Goal: Task Accomplishment & Management: Use online tool/utility

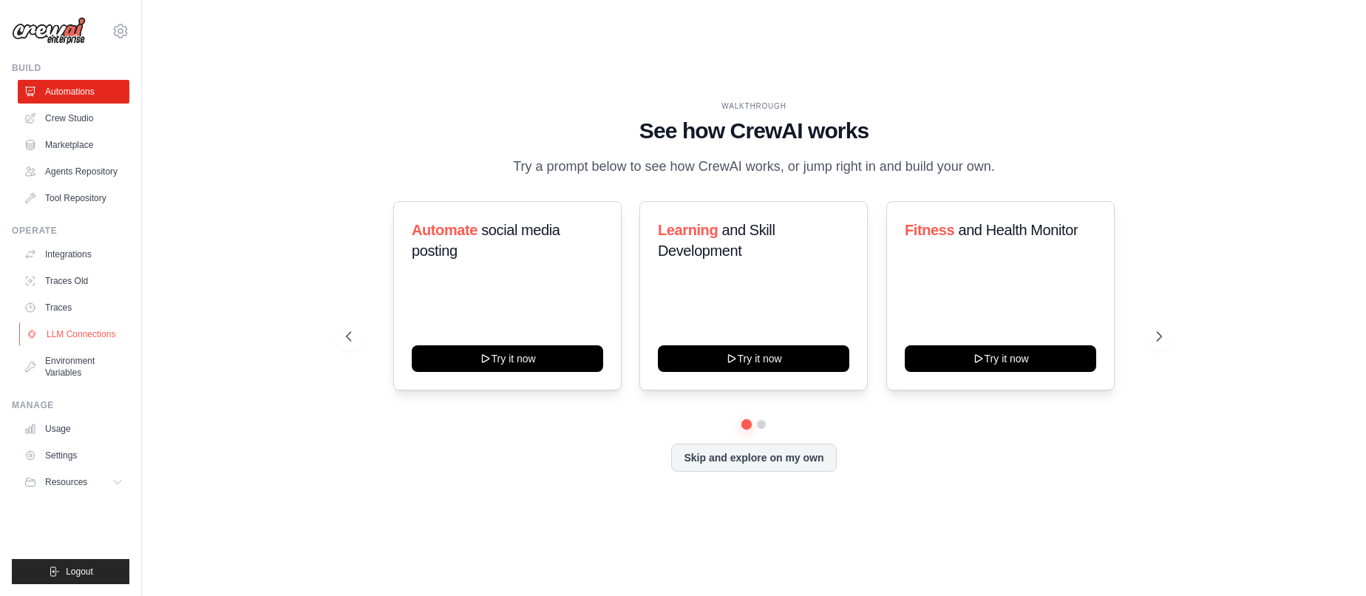
click at [72, 328] on link "LLM Connections" at bounding box center [75, 334] width 112 height 24
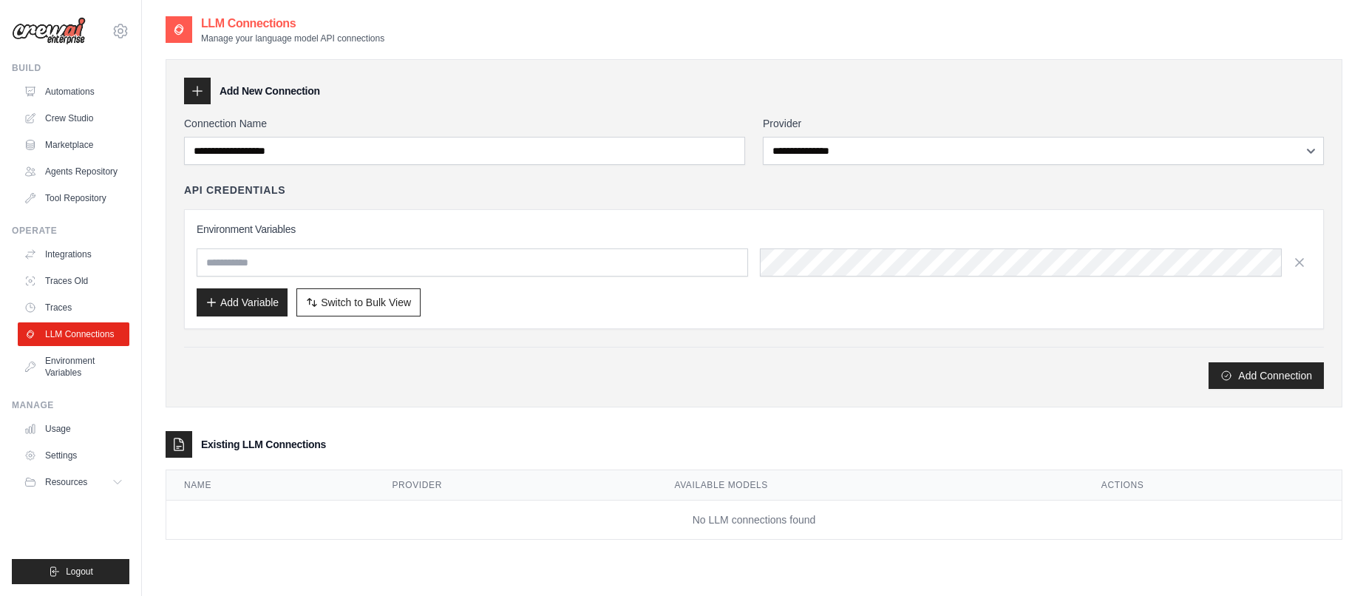
scroll to position [30, 0]
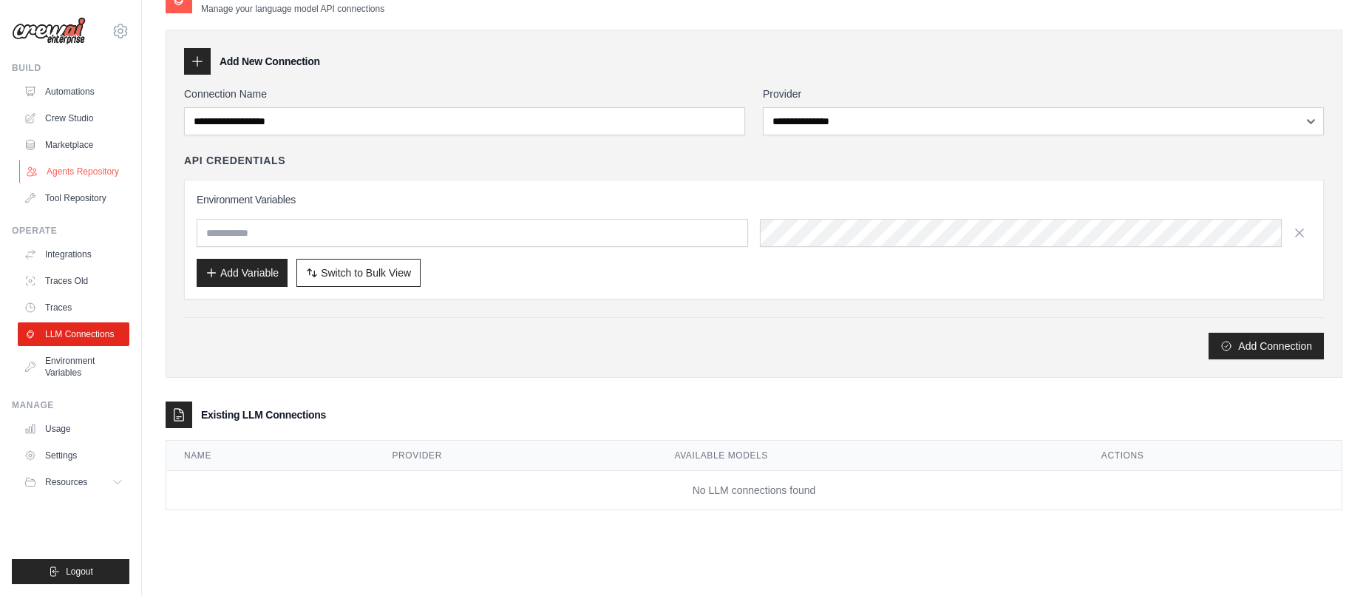
click at [91, 173] on link "Agents Repository" at bounding box center [75, 172] width 112 height 24
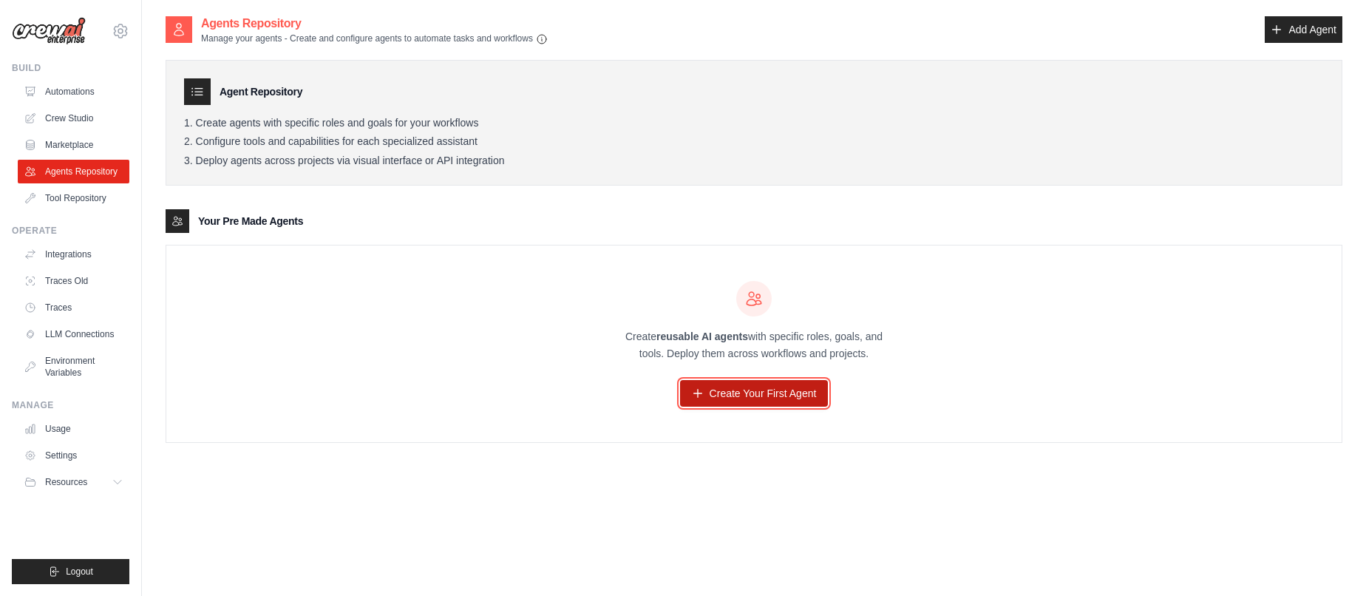
click at [756, 383] on link "Create Your First Agent" at bounding box center [754, 393] width 149 height 27
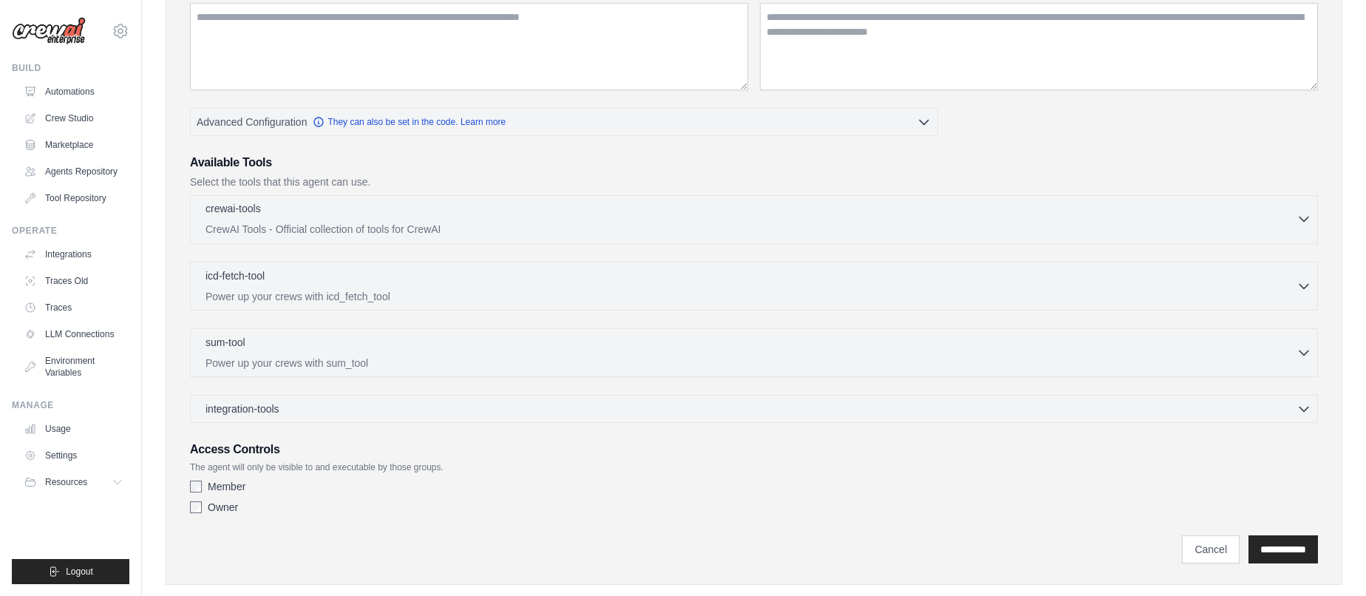
scroll to position [243, 0]
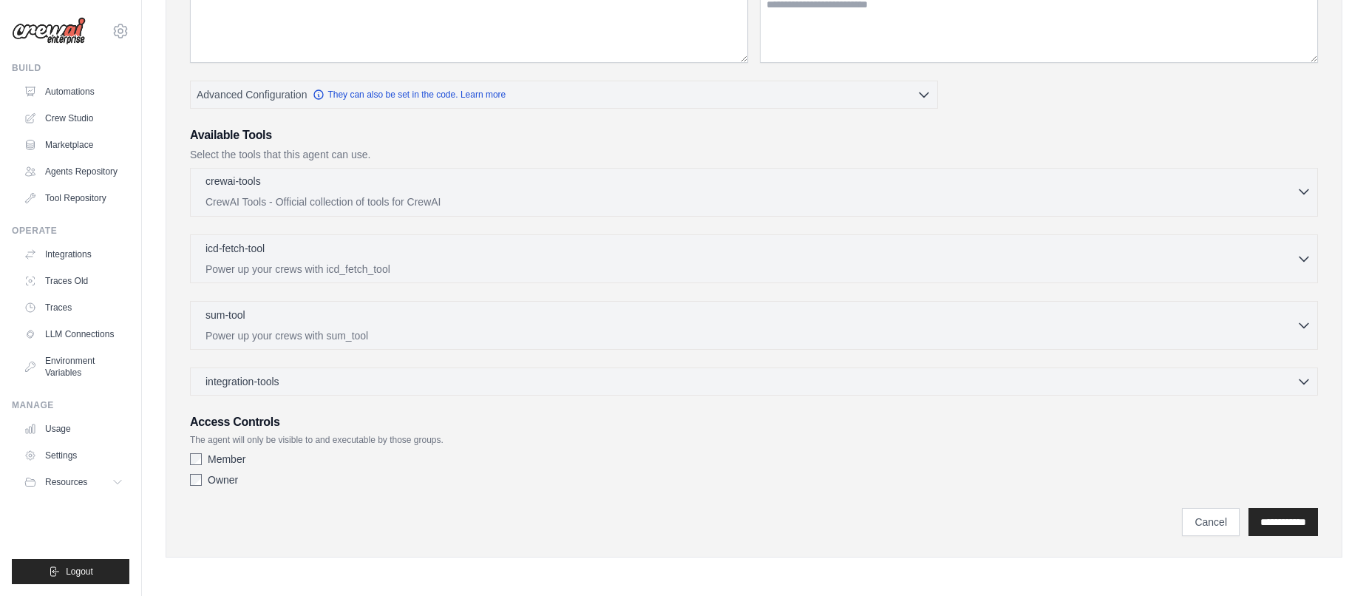
click at [430, 197] on p "CrewAI Tools - Official collection of tools for CrewAI" at bounding box center [751, 201] width 1091 height 15
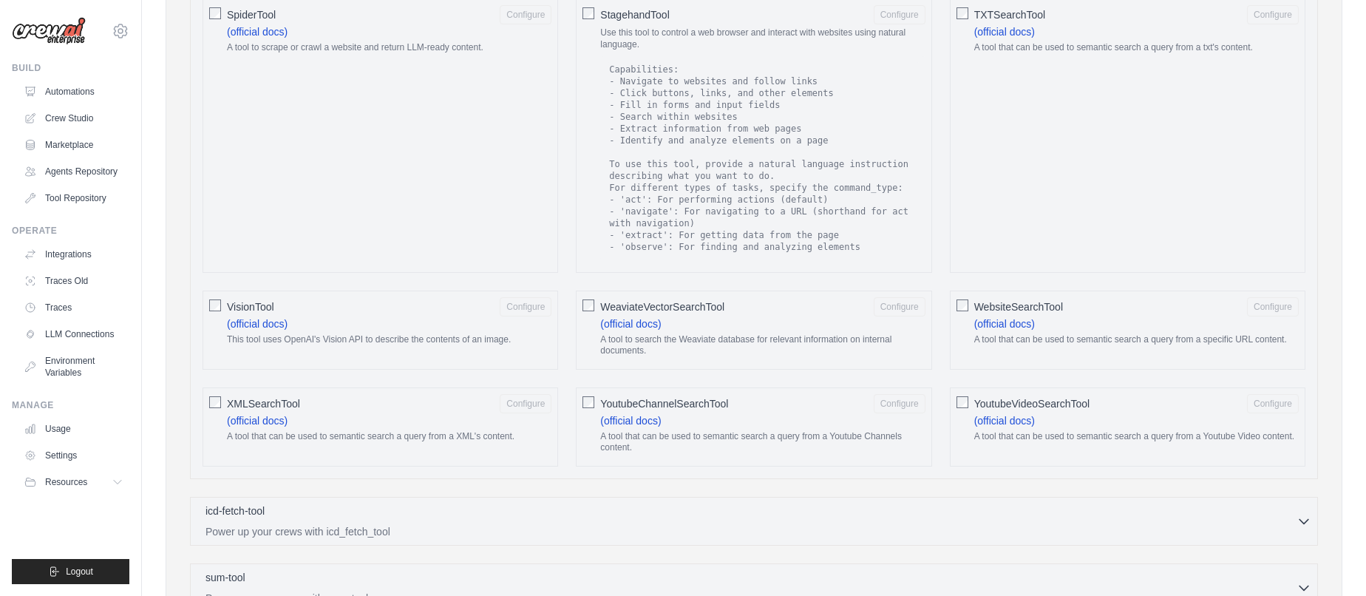
scroll to position [2457, 0]
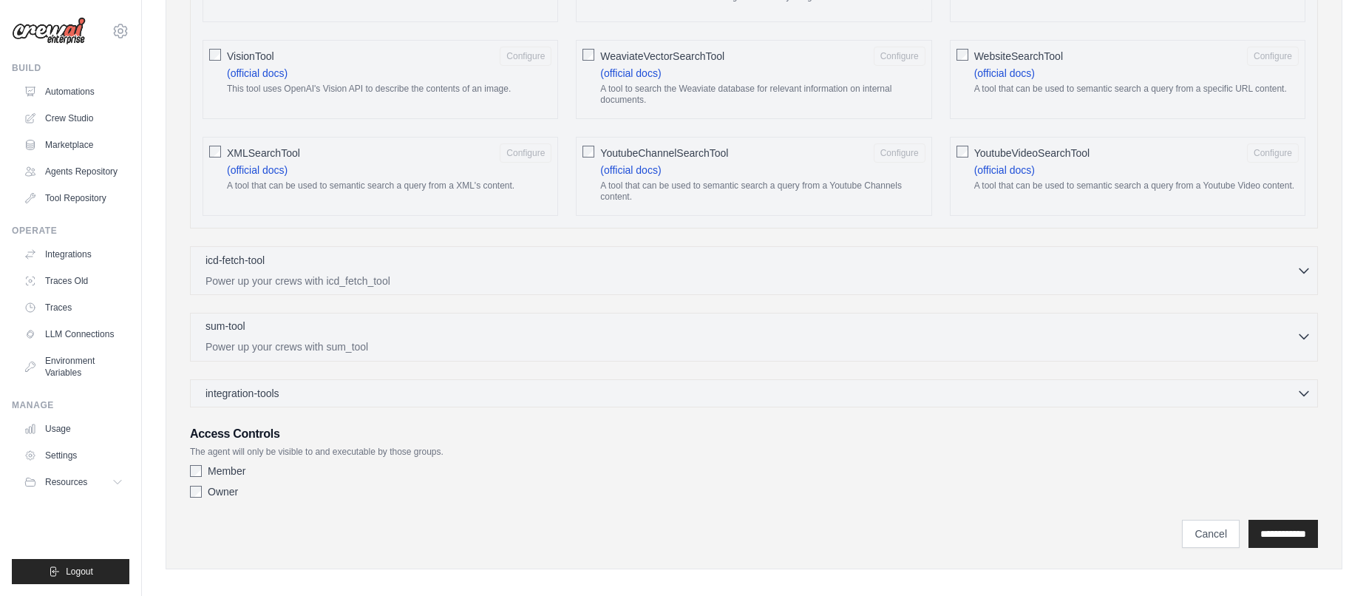
click at [427, 339] on p "Power up your crews with sum_tool" at bounding box center [751, 346] width 1091 height 15
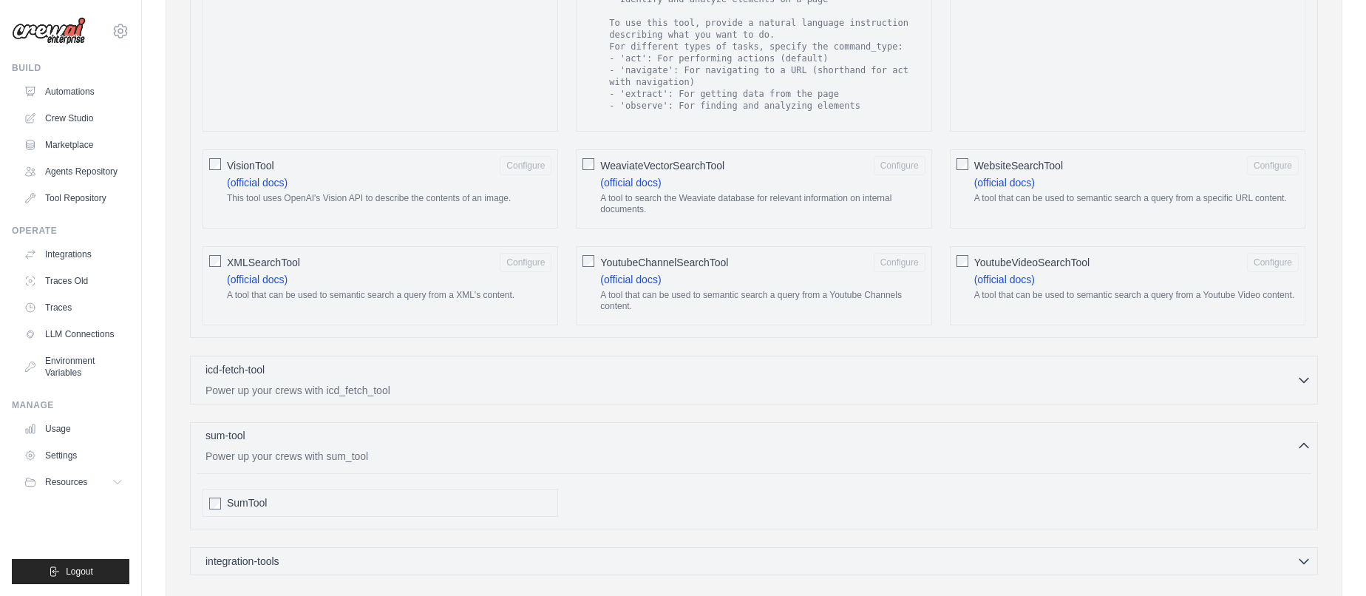
scroll to position [2342, 0]
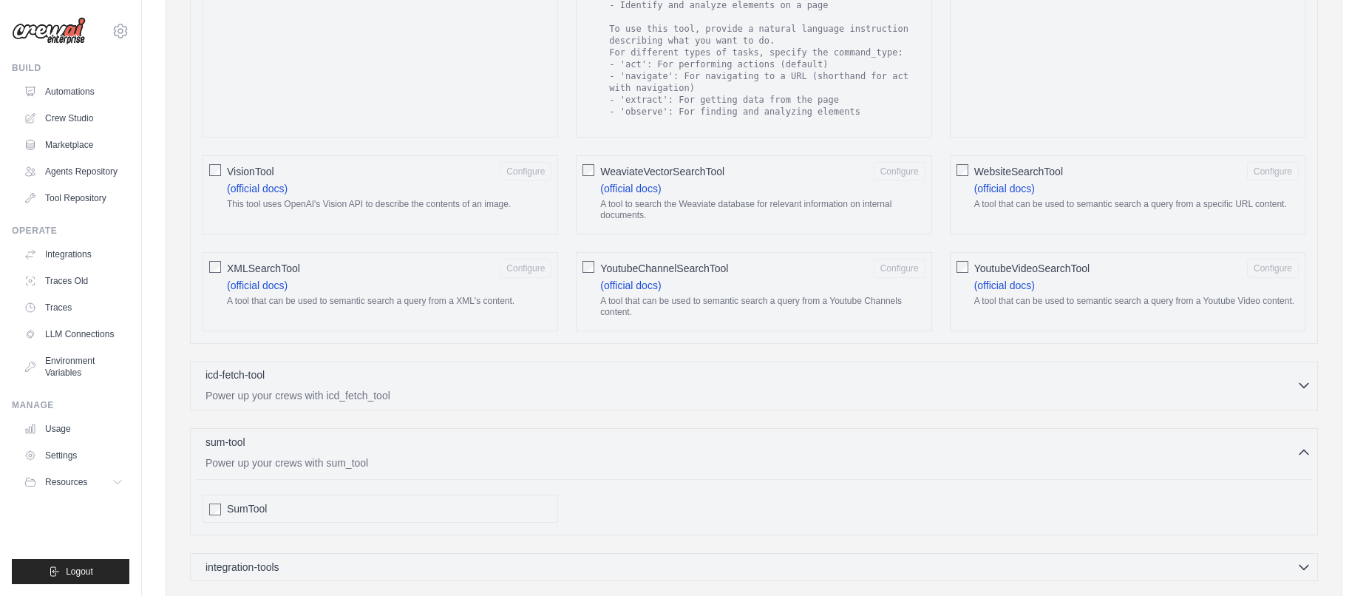
click at [430, 373] on div "icd-fetch-tool 0 selected" at bounding box center [751, 376] width 1091 height 18
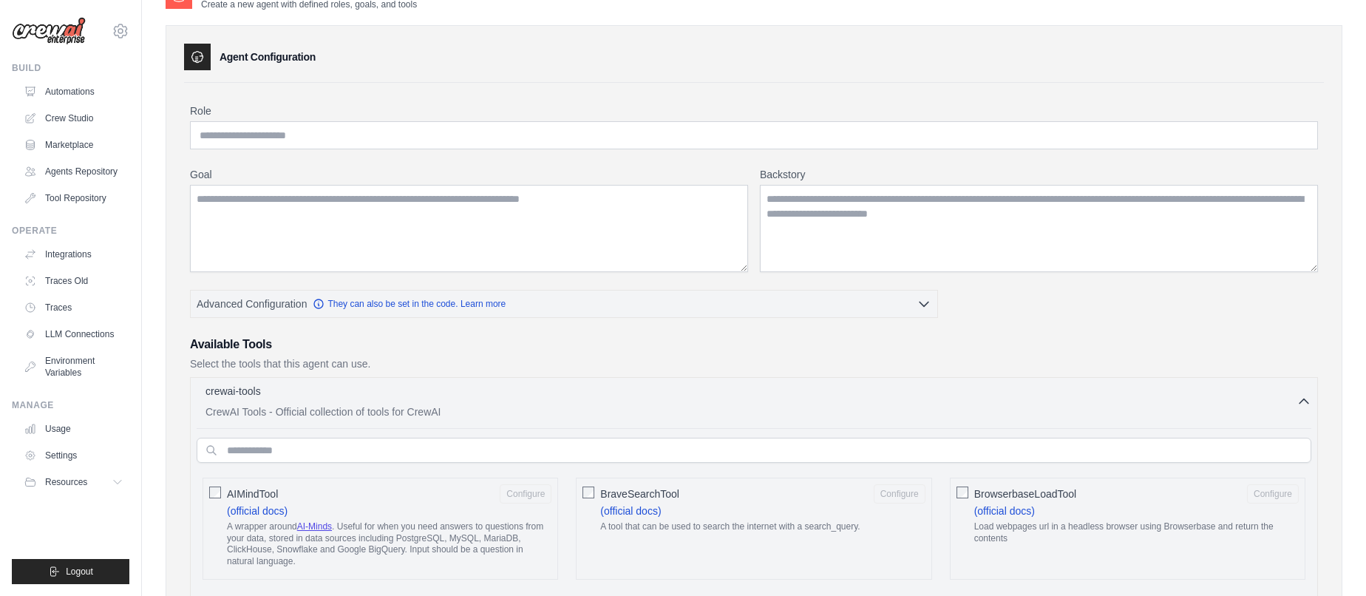
scroll to position [0, 0]
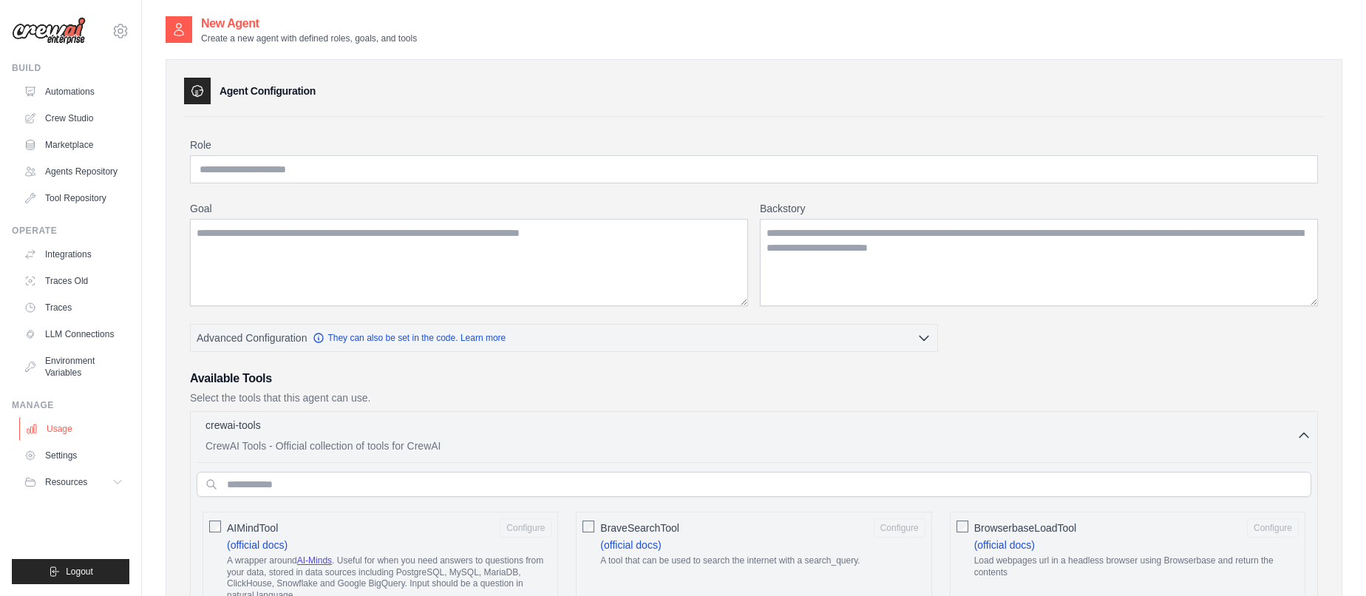
click at [56, 431] on link "Usage" at bounding box center [75, 429] width 112 height 24
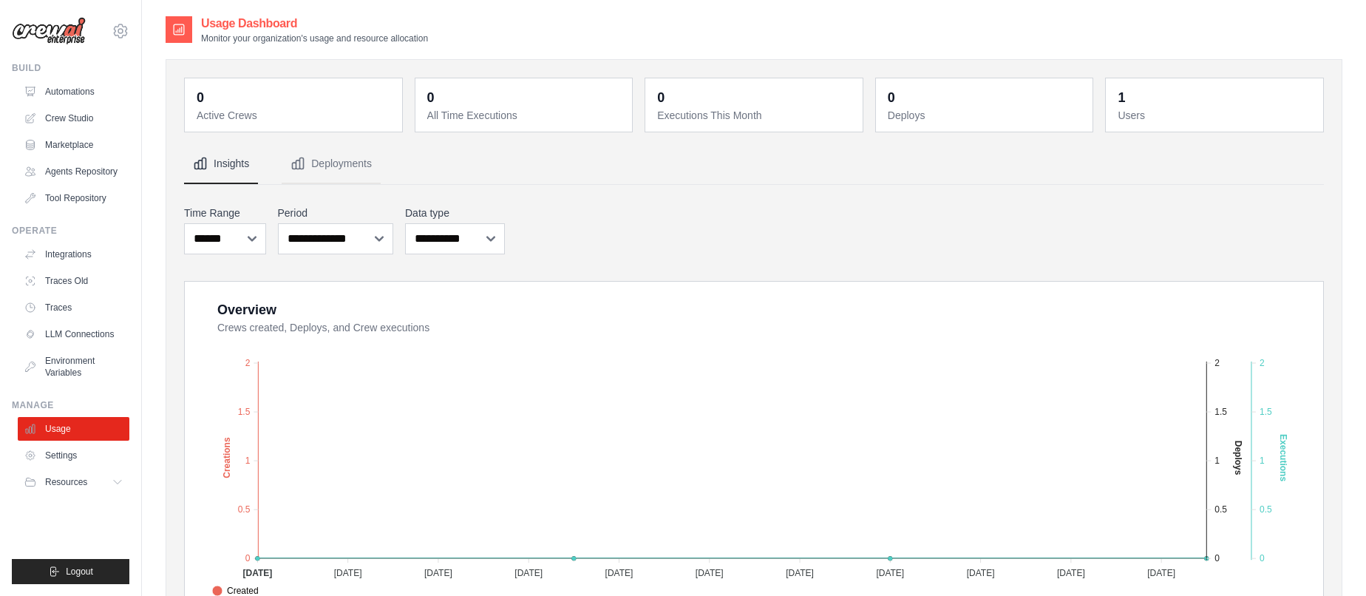
scroll to position [476, 0]
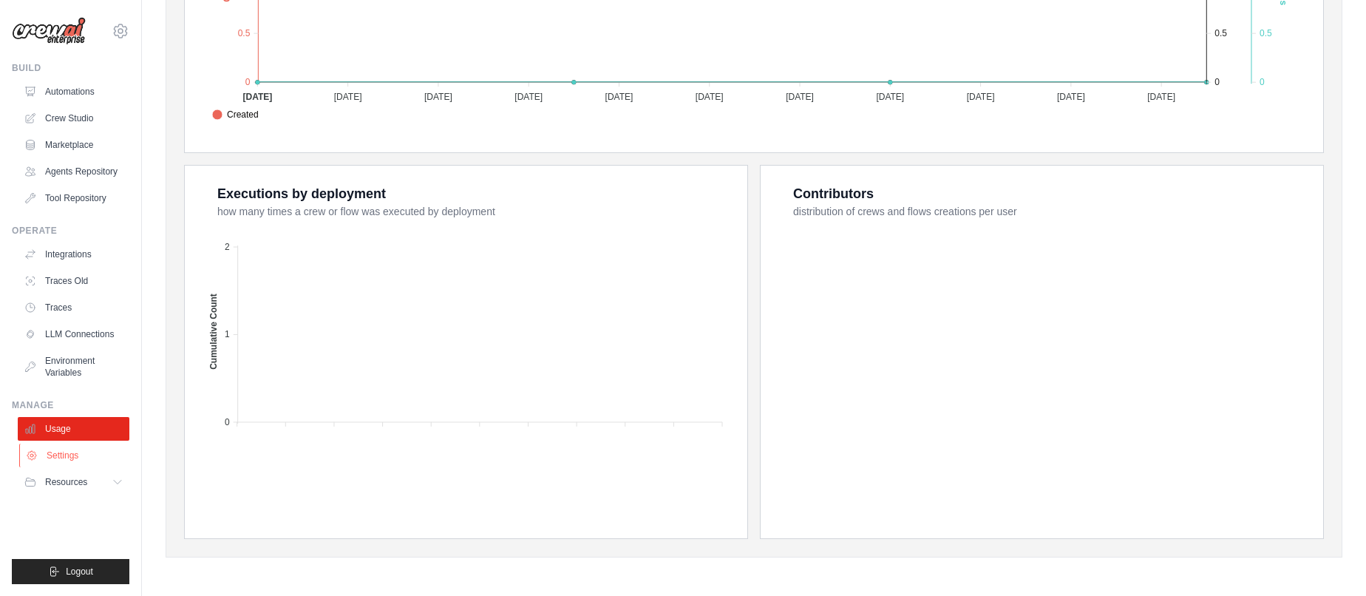
click at [78, 453] on link "Settings" at bounding box center [75, 456] width 112 height 24
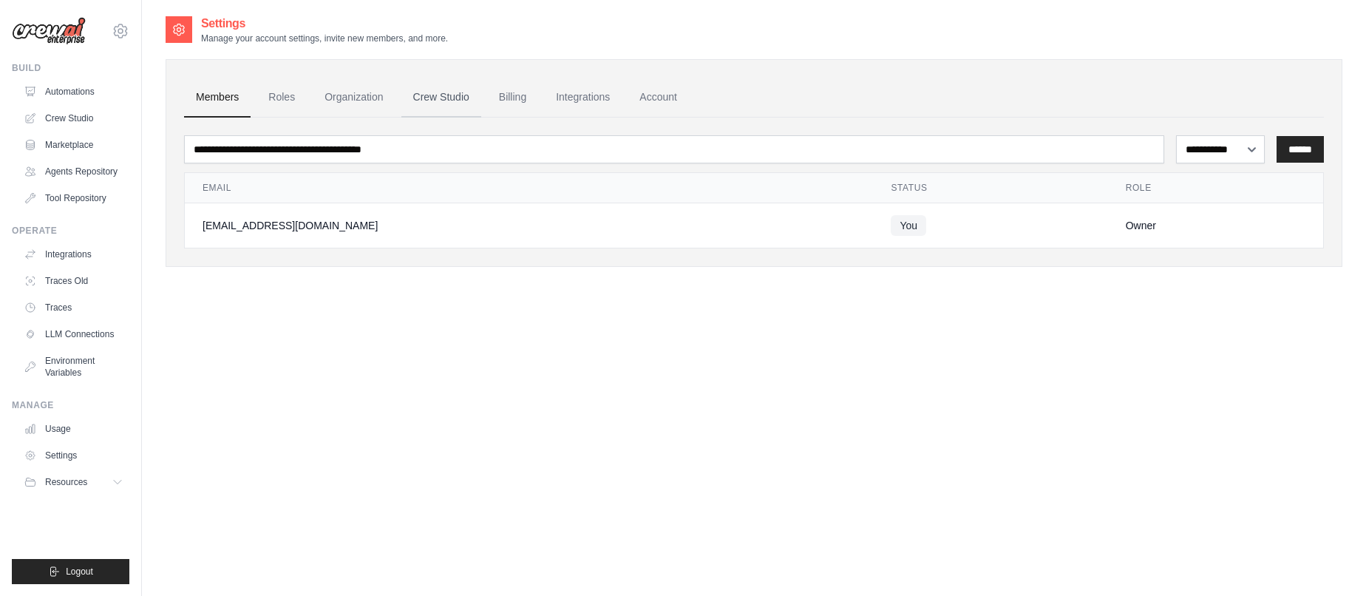
click at [446, 112] on link "Crew Studio" at bounding box center [442, 98] width 80 height 40
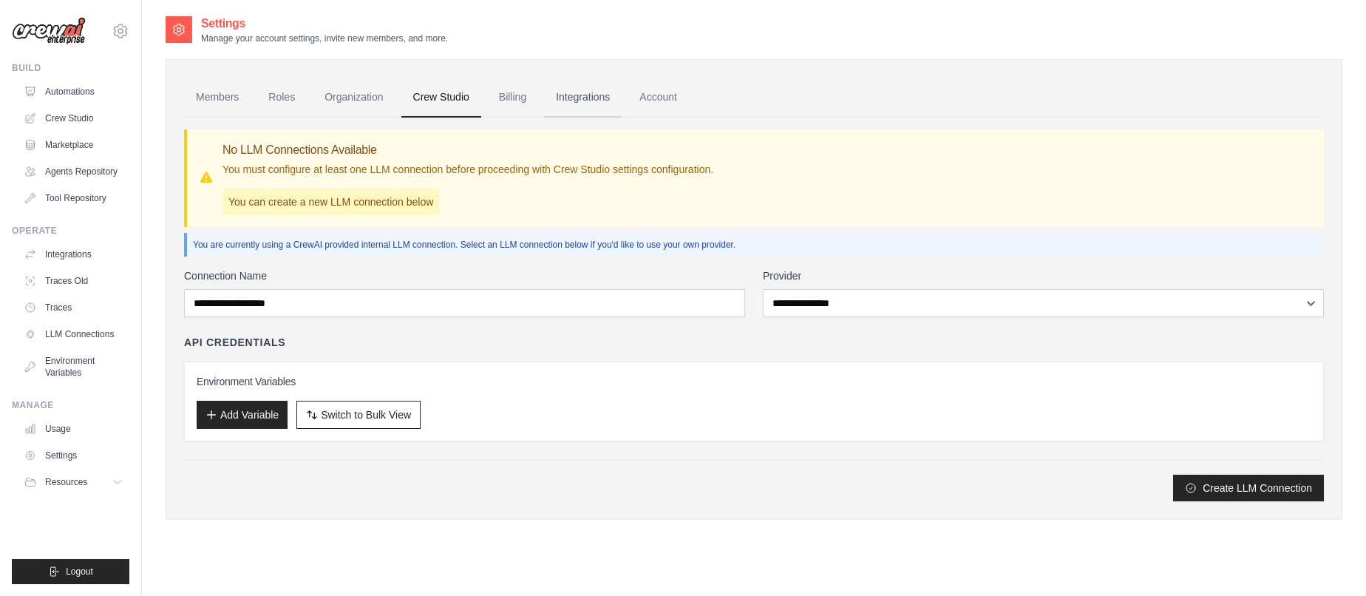
click at [583, 106] on link "Integrations" at bounding box center [583, 98] width 78 height 40
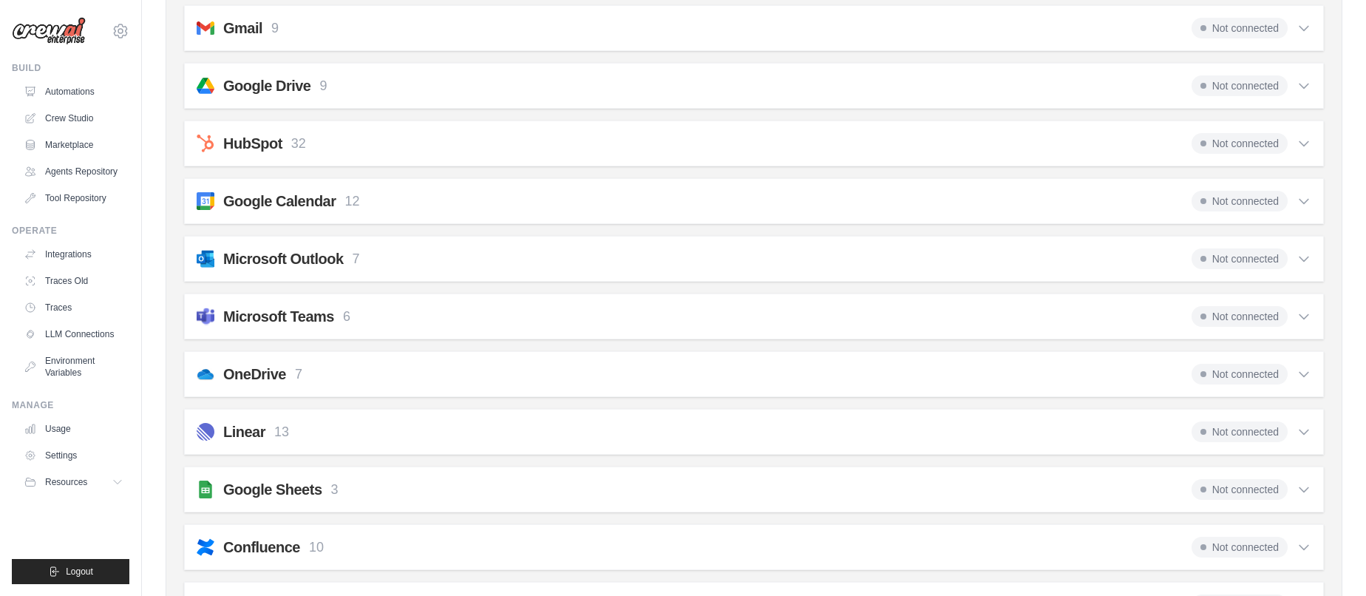
scroll to position [1089, 0]
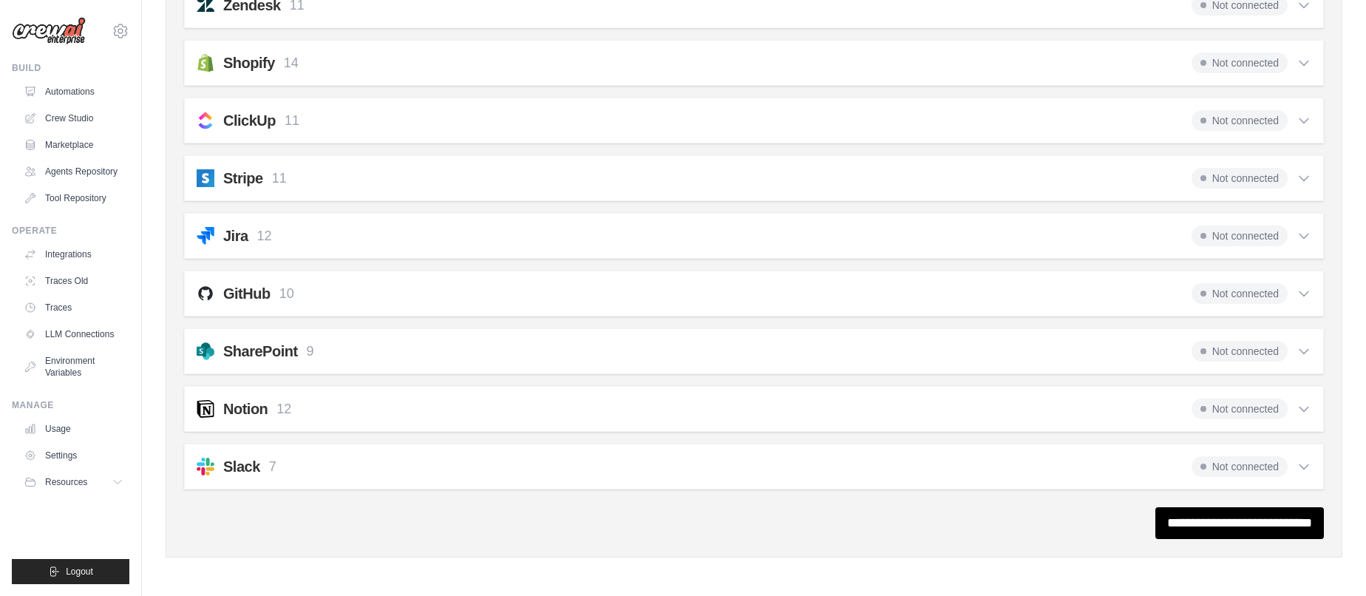
click at [335, 283] on div "GitHub 10 Not connected" at bounding box center [754, 293] width 1115 height 21
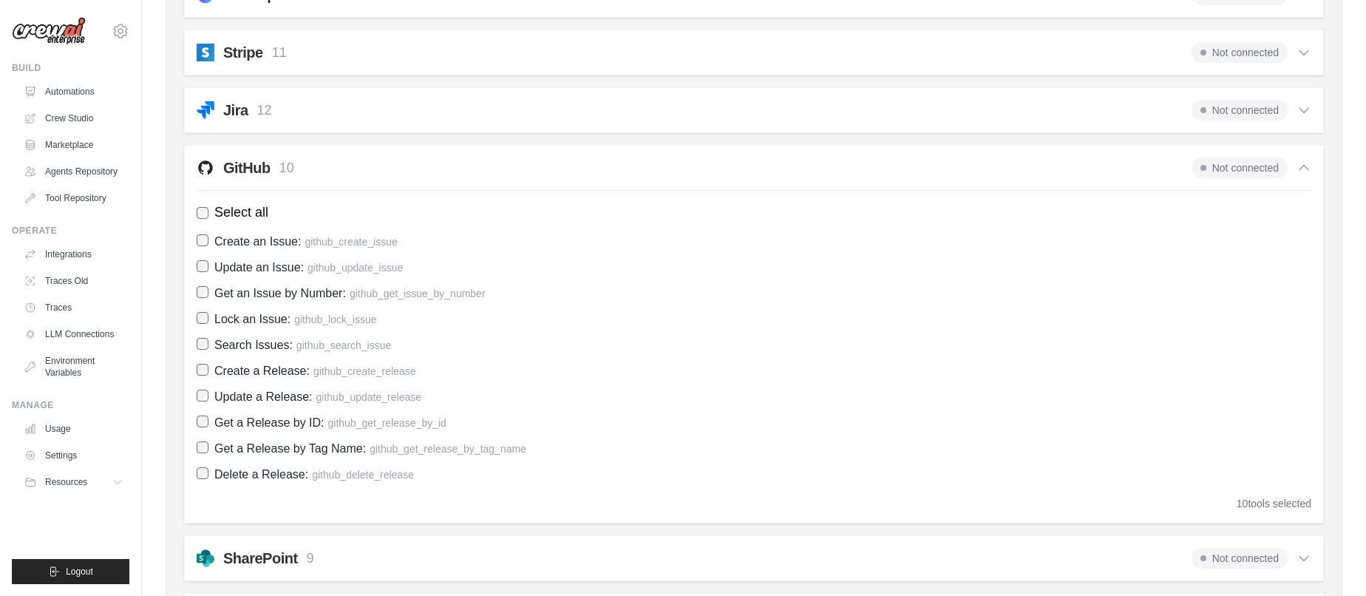
scroll to position [1422, 0]
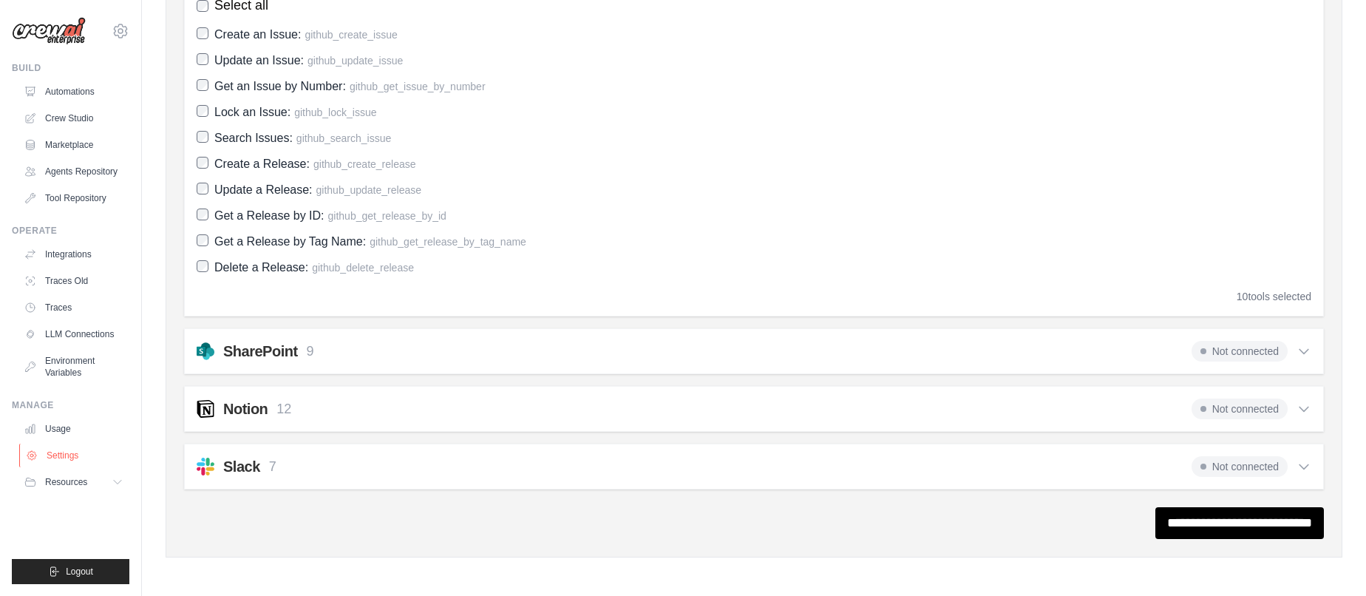
click at [83, 448] on link "Settings" at bounding box center [75, 456] width 112 height 24
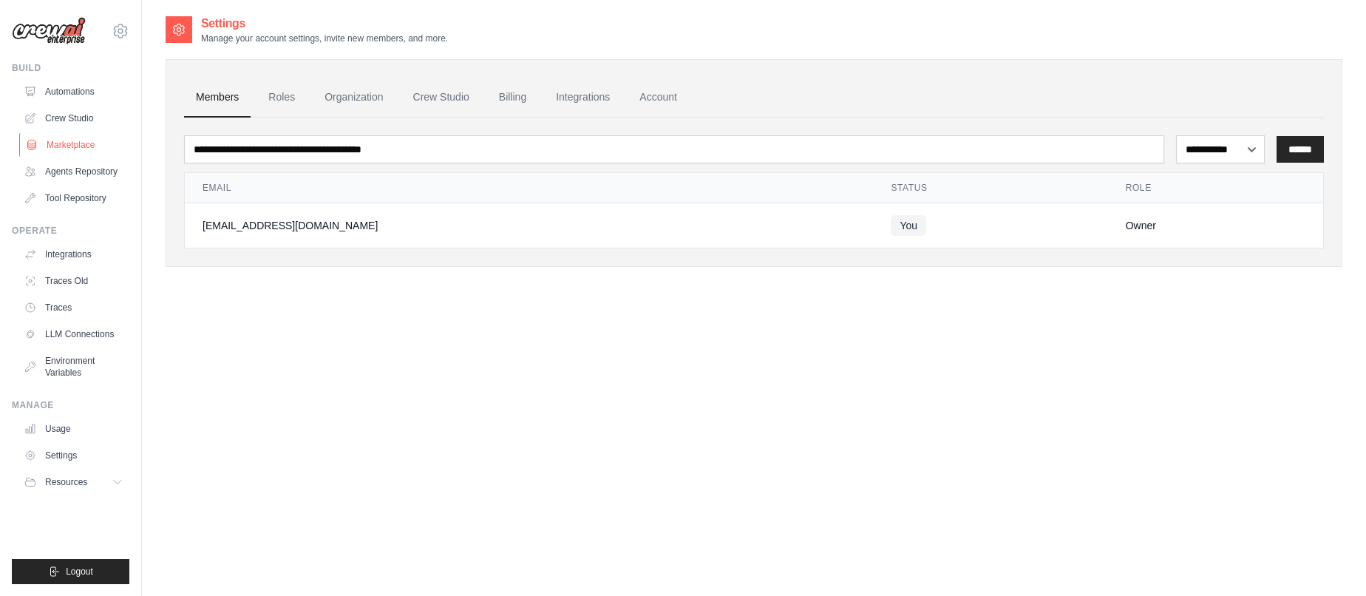
click at [60, 155] on link "Marketplace" at bounding box center [75, 145] width 112 height 24
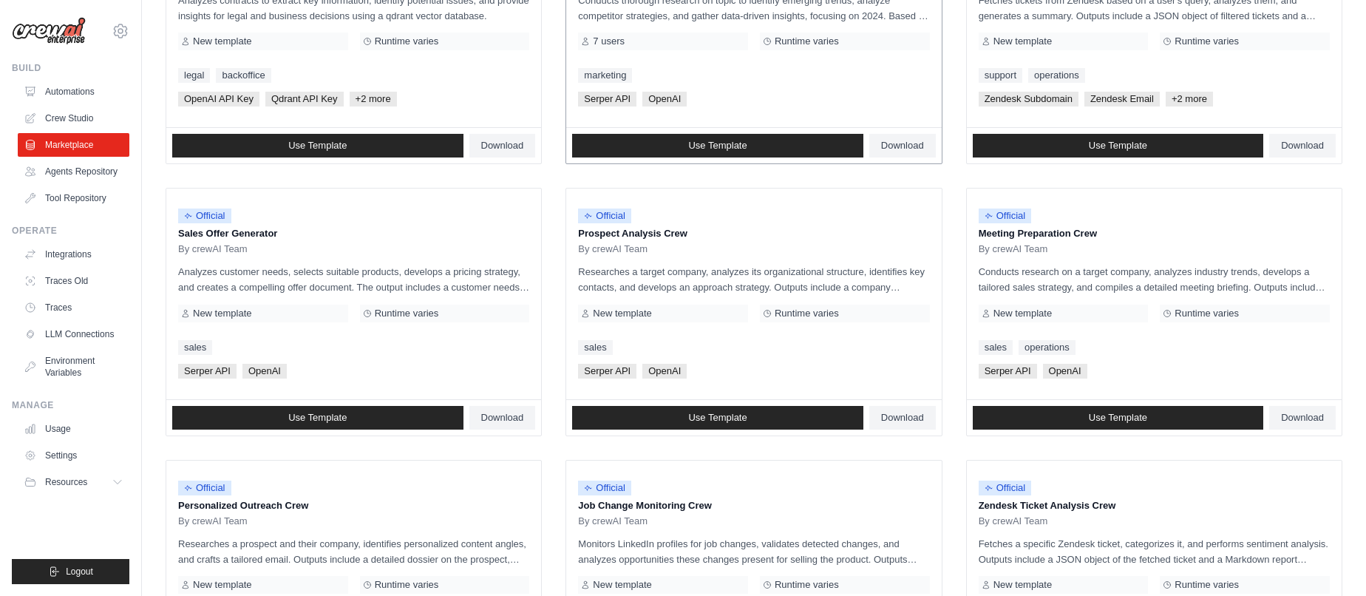
scroll to position [774, 0]
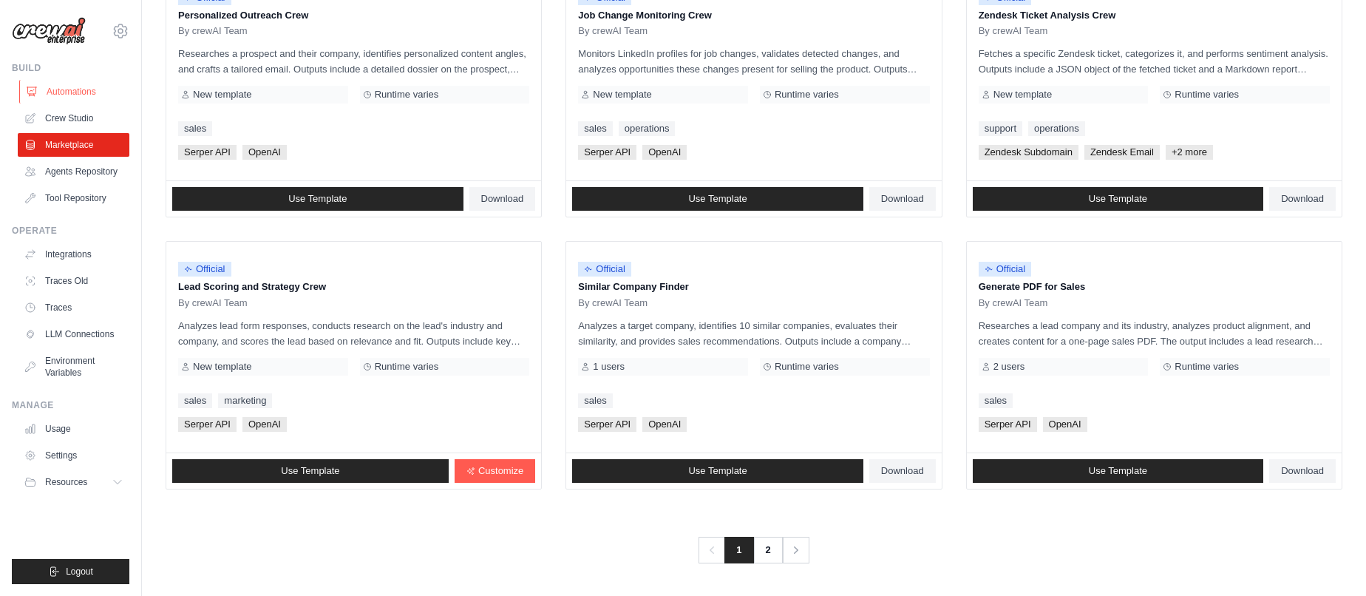
click at [61, 98] on link "Automations" at bounding box center [75, 92] width 112 height 24
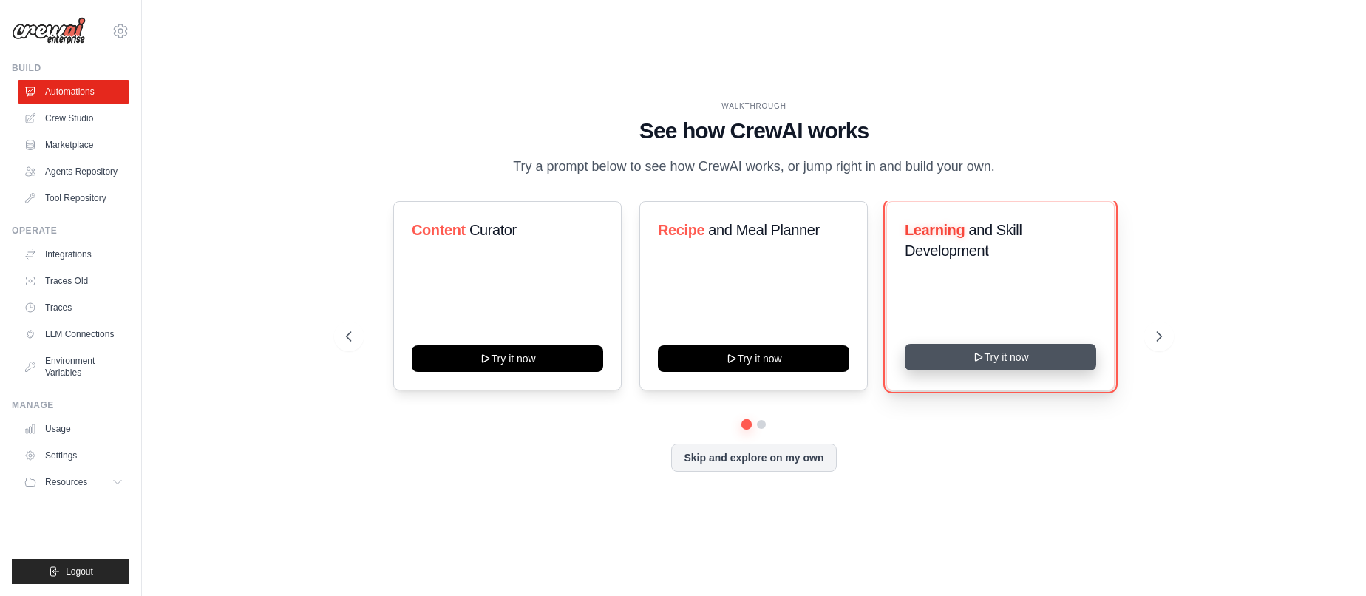
click at [988, 365] on button "Try it now" at bounding box center [1001, 357] width 192 height 27
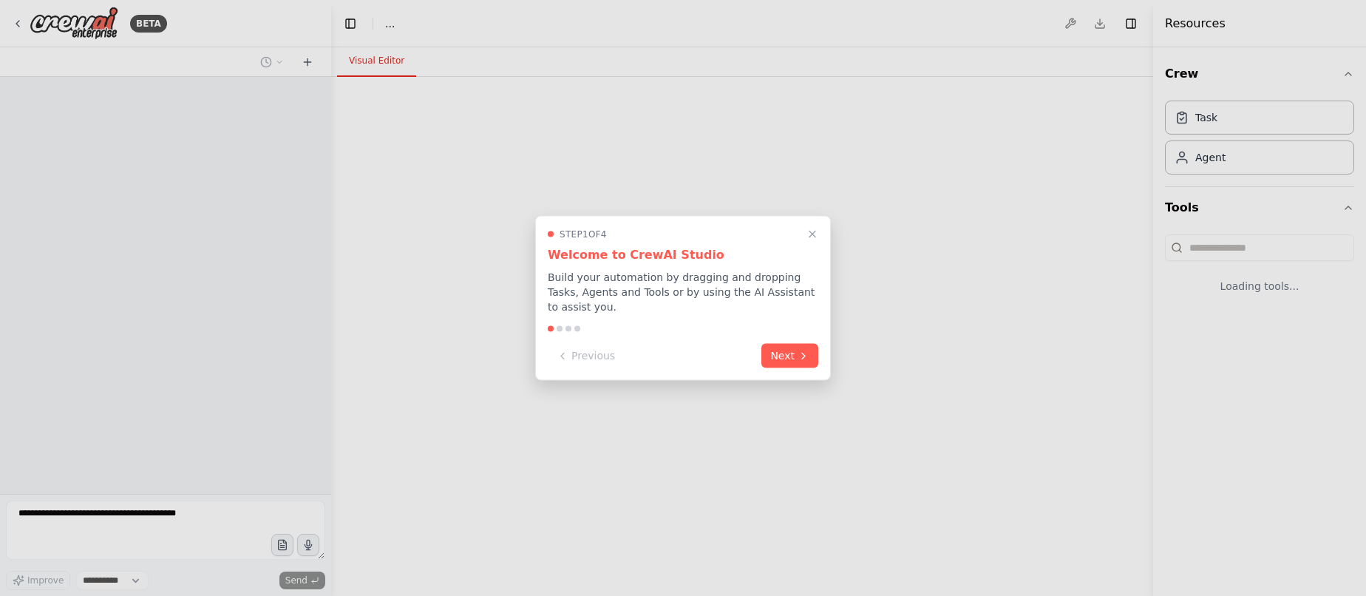
select select "****"
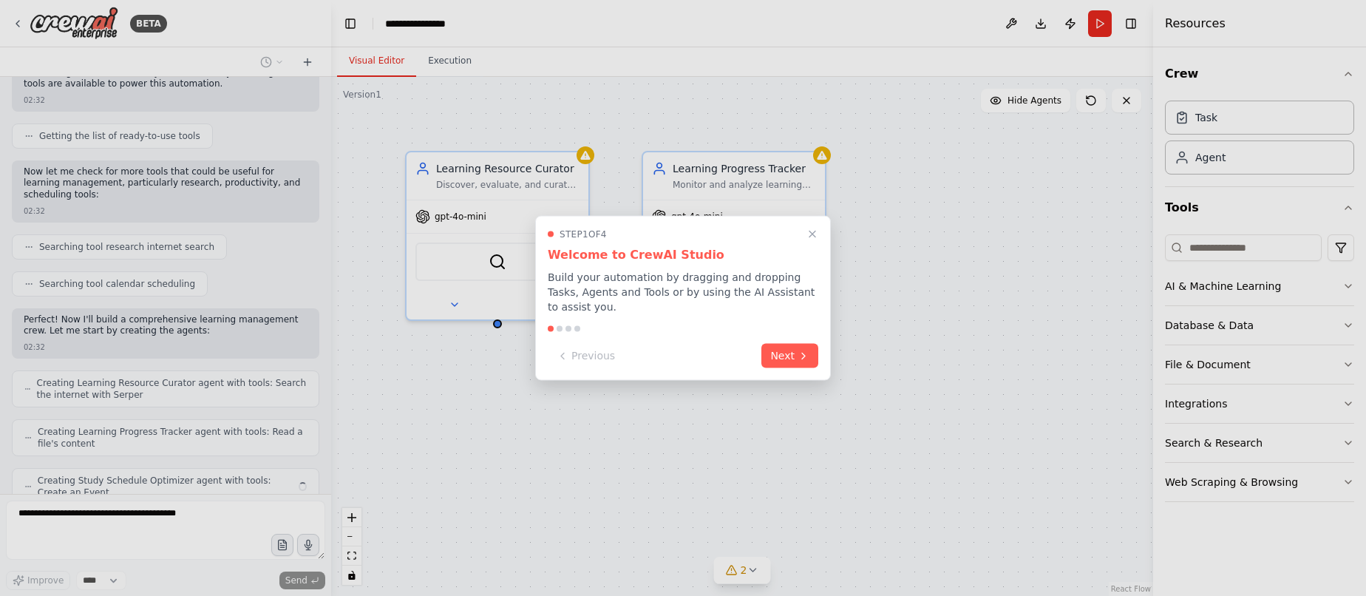
scroll to position [211, 0]
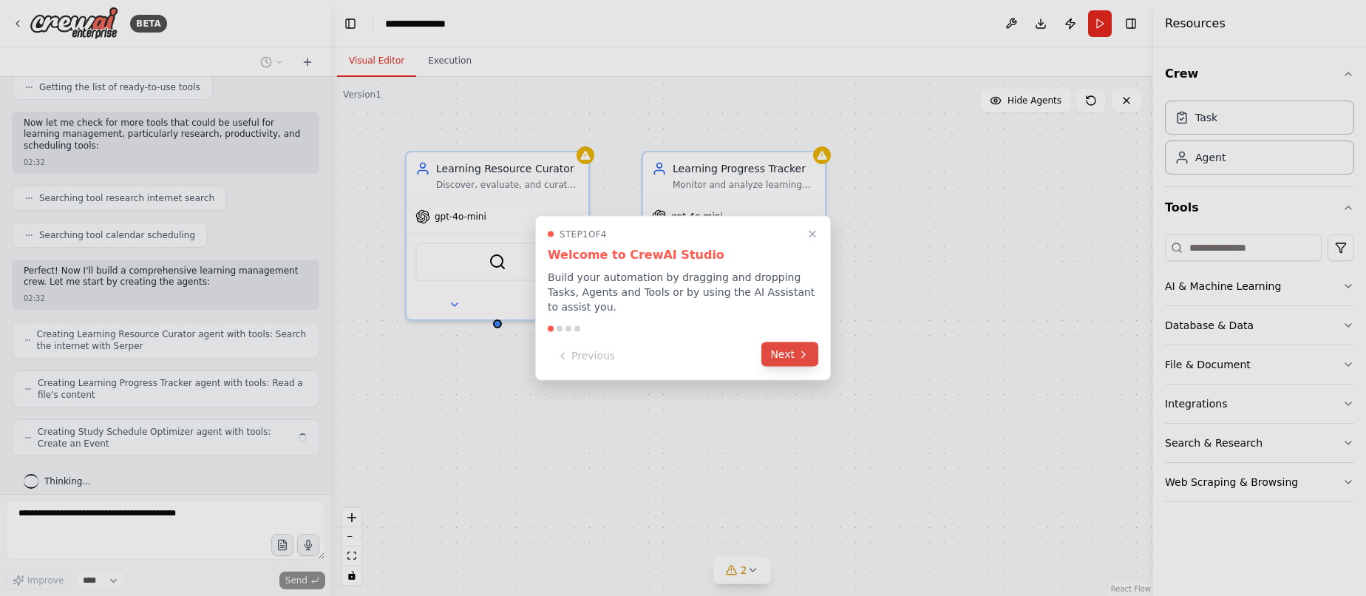
click at [793, 354] on button "Next" at bounding box center [790, 354] width 57 height 24
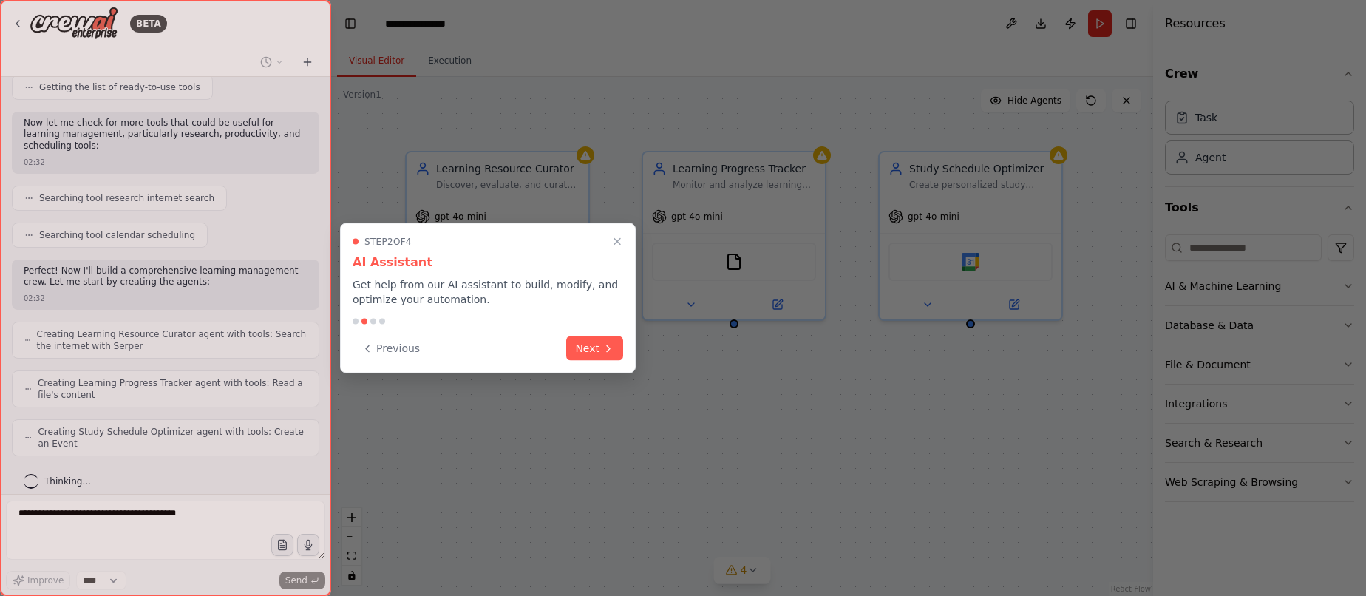
click at [596, 361] on div "Step 2 of 4 AI Assistant Get help from our AI assistant to build, modify, and o…" at bounding box center [488, 298] width 296 height 150
click at [600, 349] on button "Next" at bounding box center [594, 347] width 57 height 24
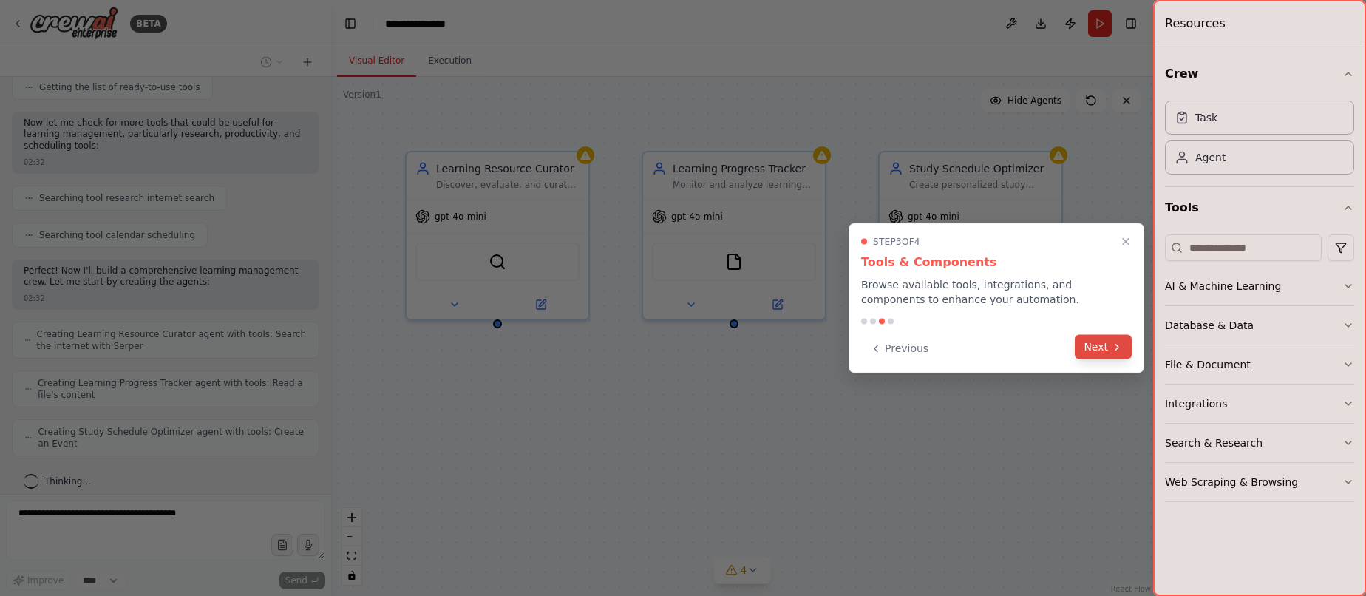
click at [1113, 351] on icon at bounding box center [1117, 347] width 12 height 12
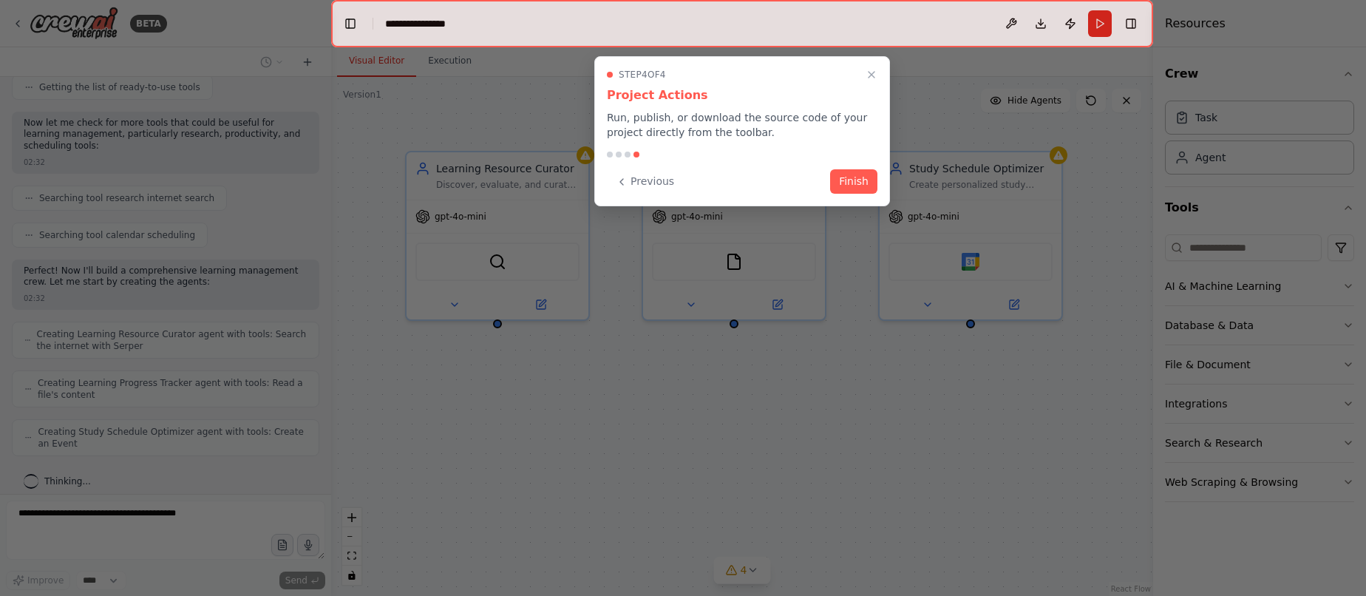
scroll to position [248, 0]
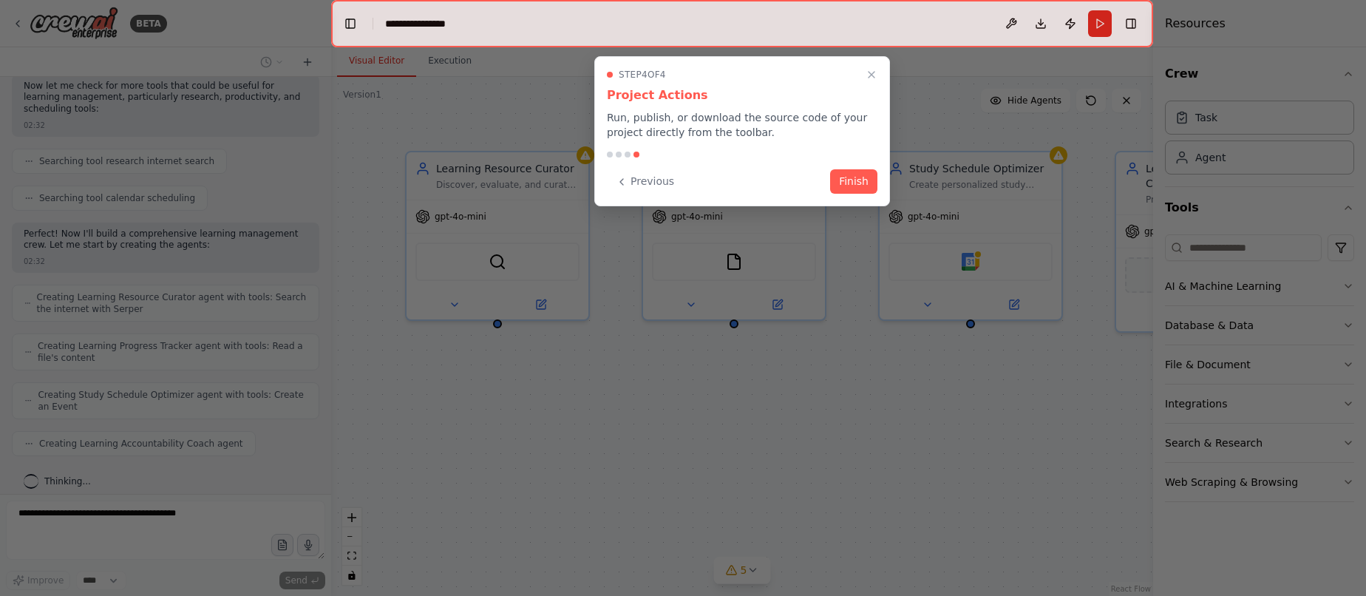
click at [861, 193] on div "Previous Finish" at bounding box center [742, 181] width 271 height 24
click at [859, 184] on button "Finish" at bounding box center [853, 180] width 47 height 24
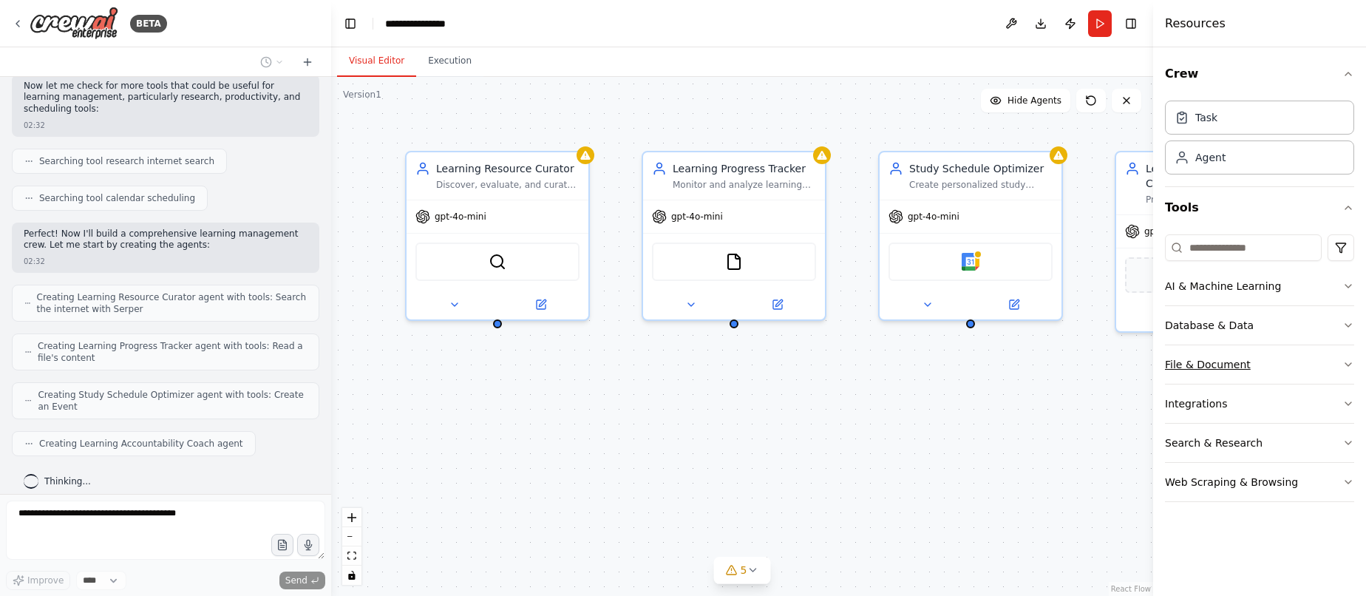
click at [1216, 357] on div "File & Document" at bounding box center [1208, 364] width 86 height 15
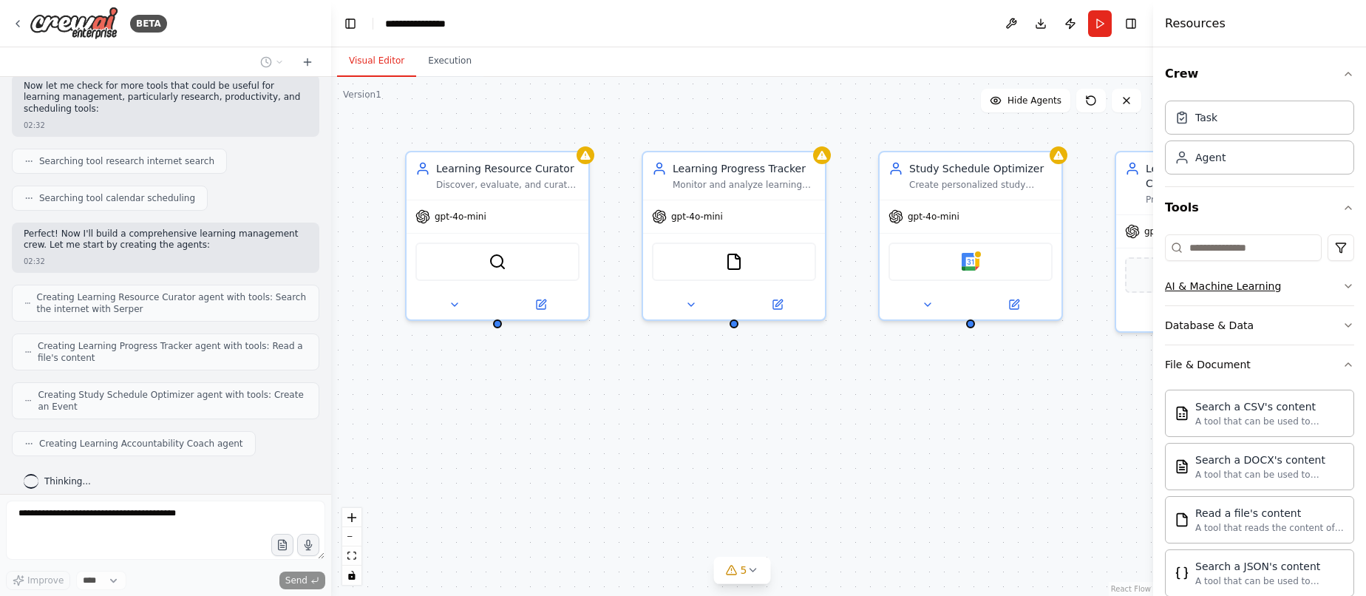
click at [1233, 301] on button "AI & Machine Learning" at bounding box center [1259, 286] width 189 height 38
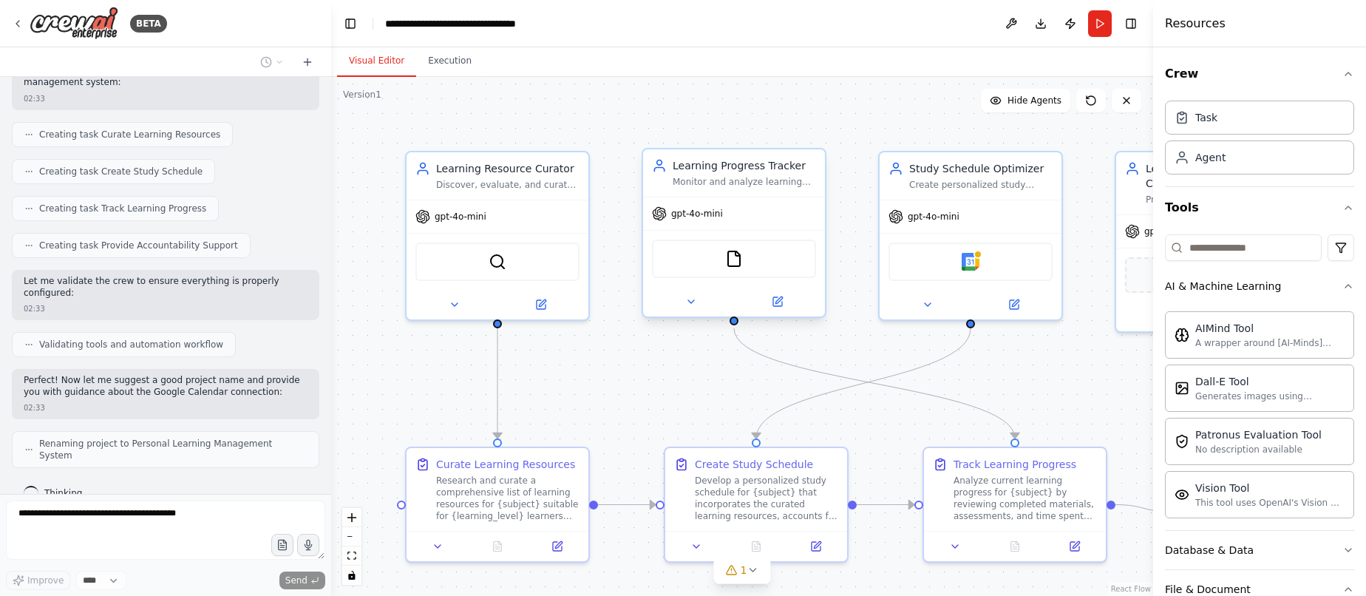
scroll to position [668, 0]
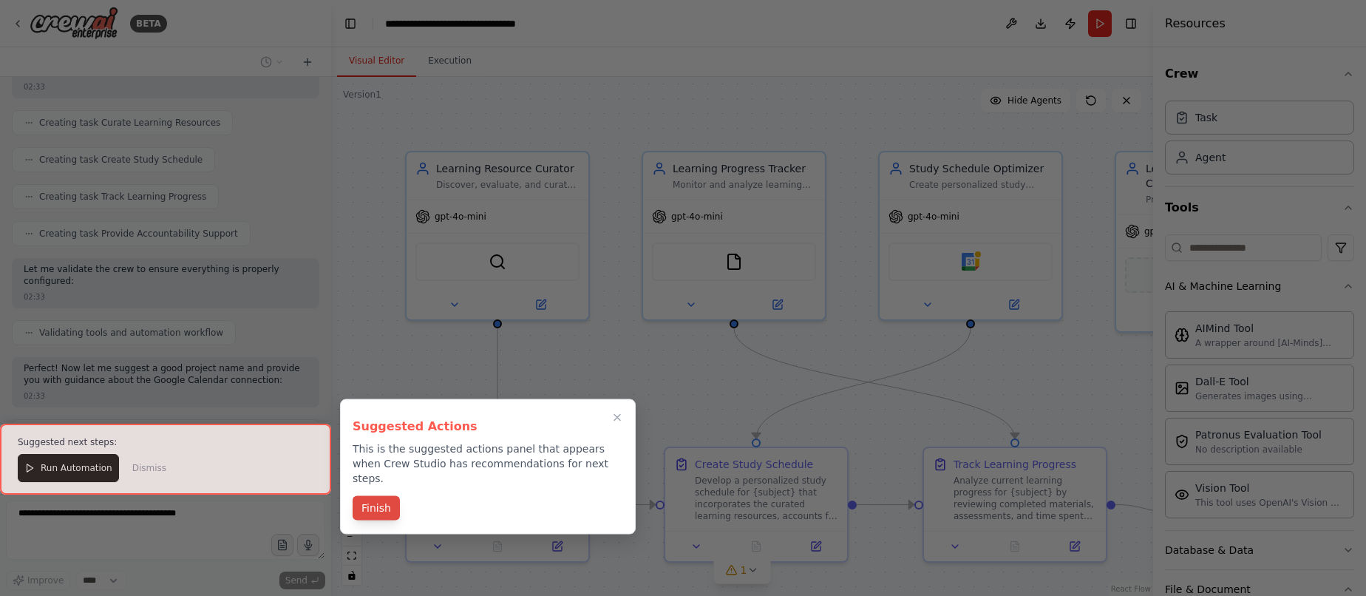
click at [366, 496] on button "Finish" at bounding box center [376, 508] width 47 height 24
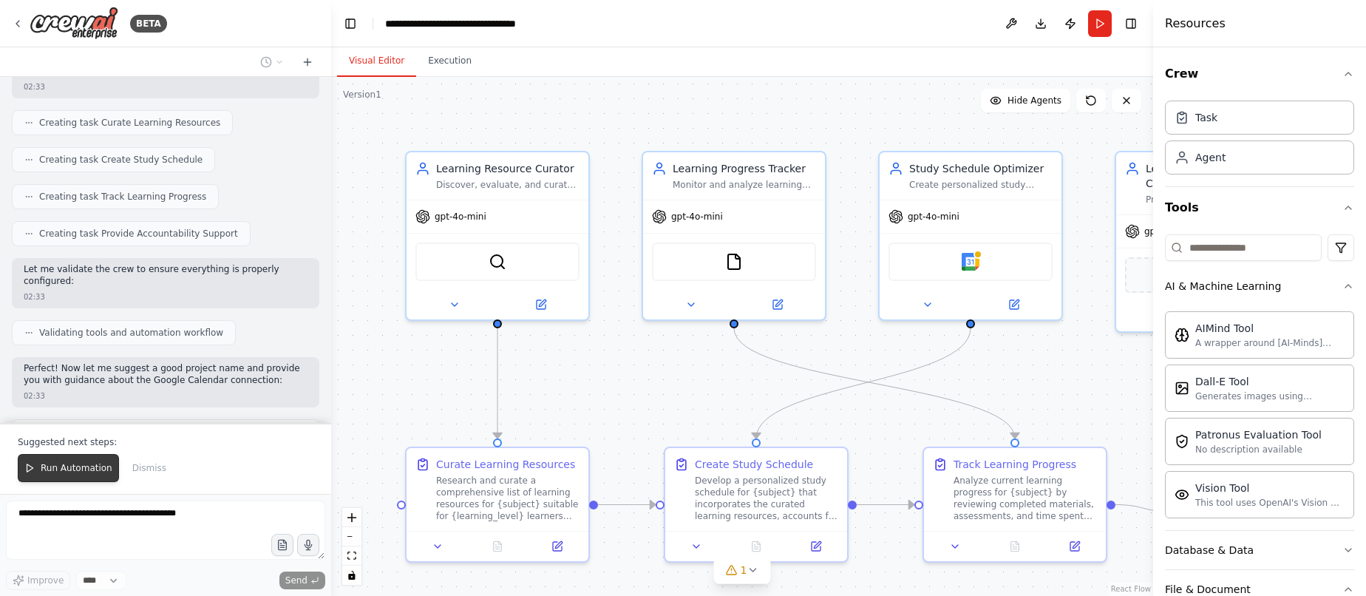
click at [61, 462] on button "Run Automation" at bounding box center [68, 468] width 101 height 28
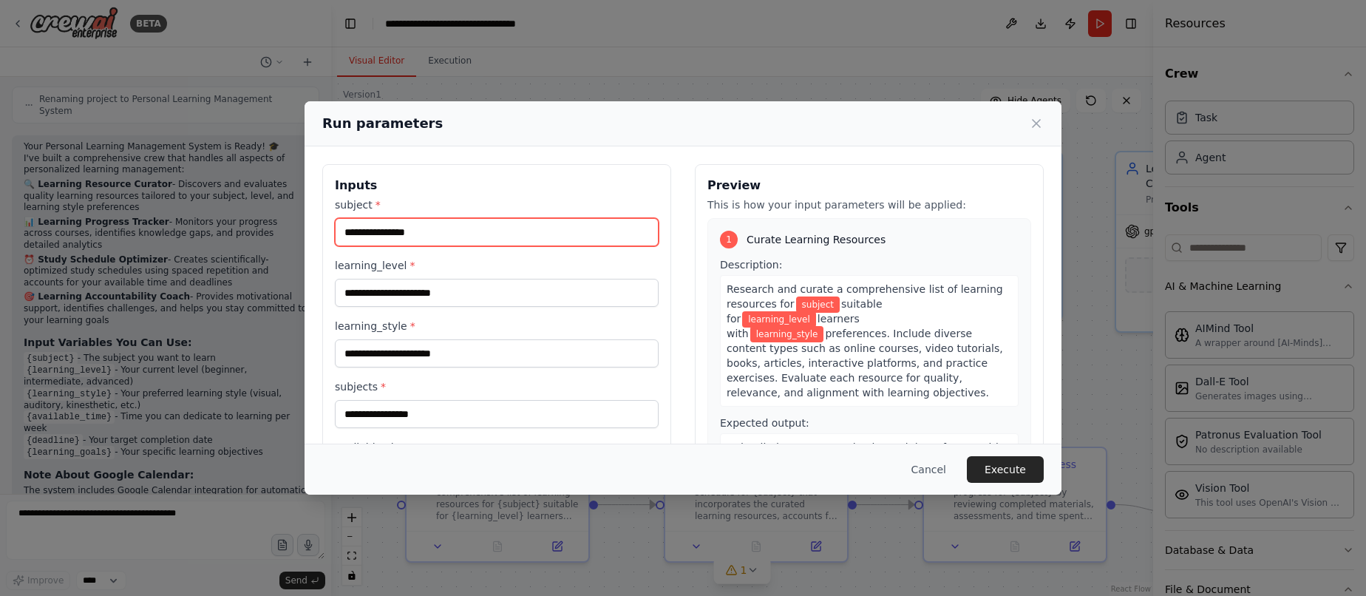
click at [382, 237] on input "subject *" at bounding box center [497, 232] width 324 height 28
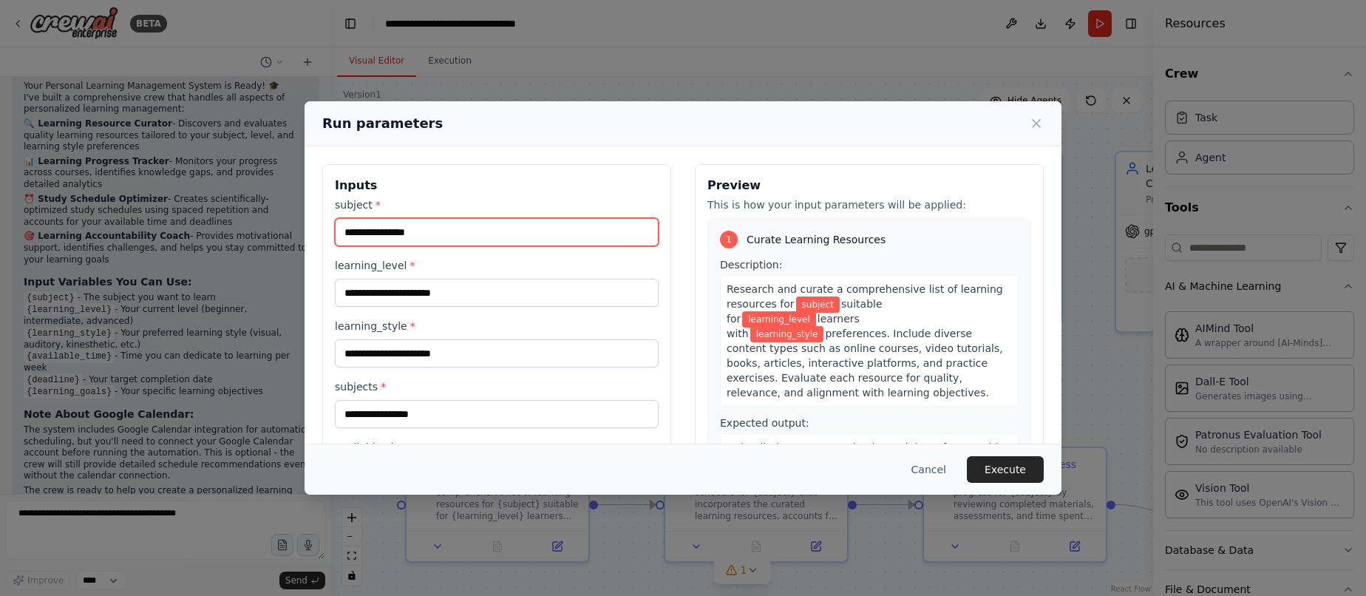
scroll to position [1074, 0]
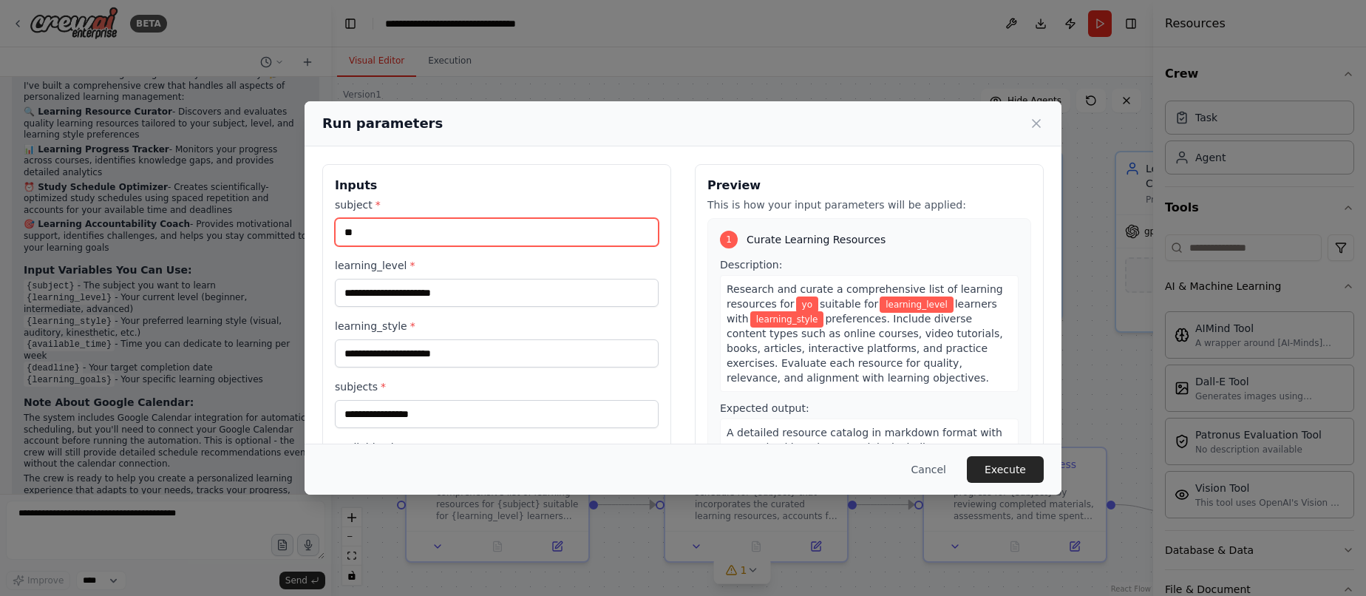
type input "**"
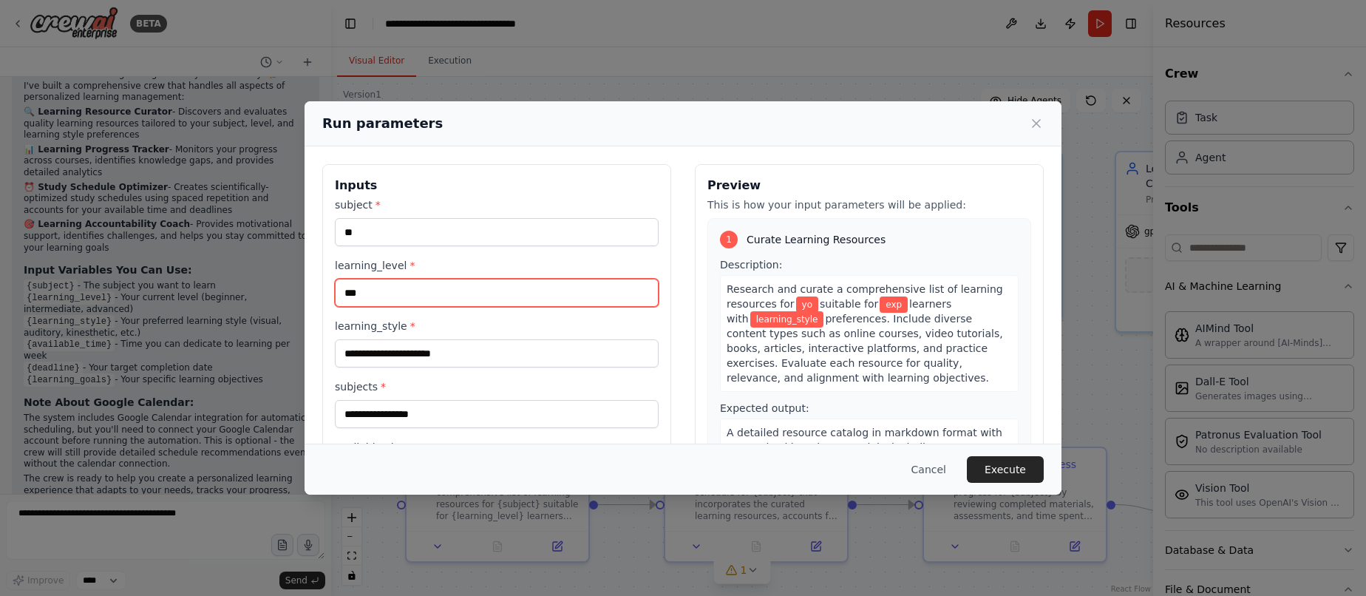
type input "***"
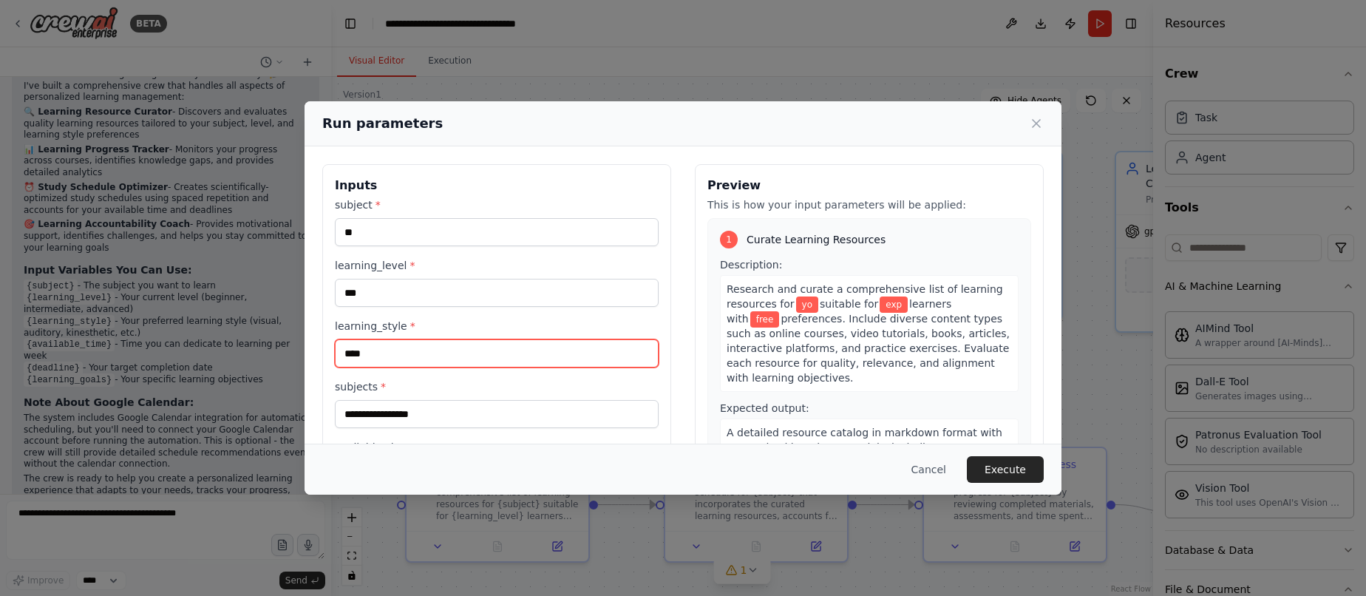
type input "****"
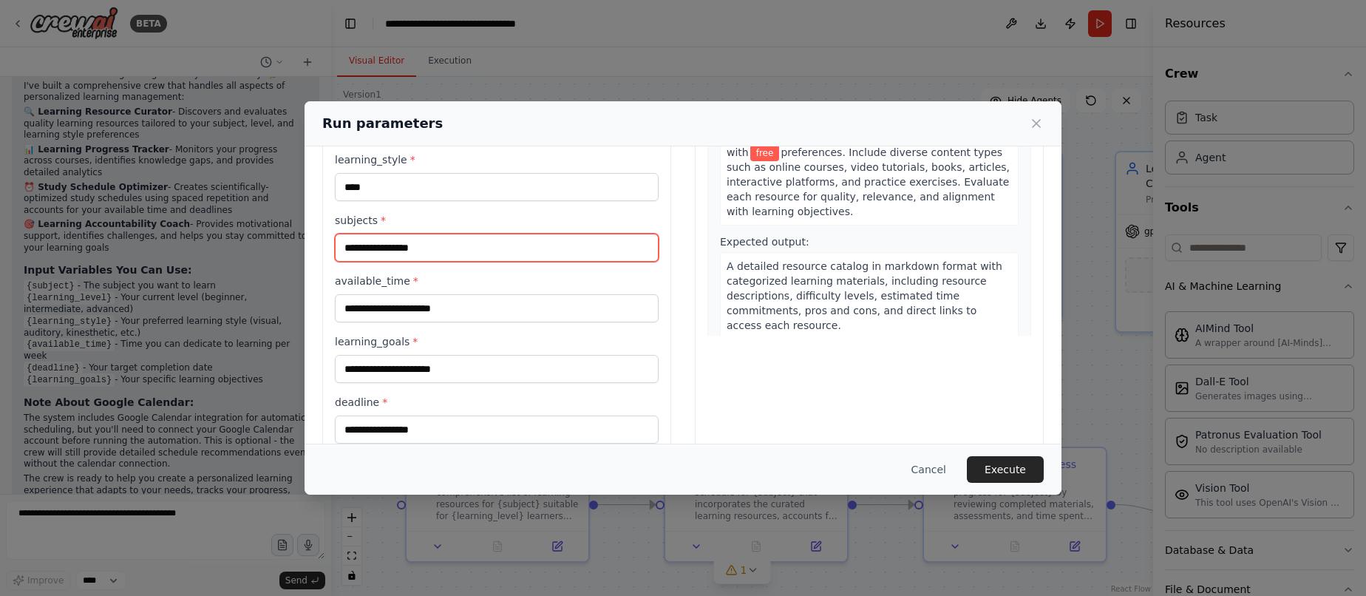
scroll to position [197, 0]
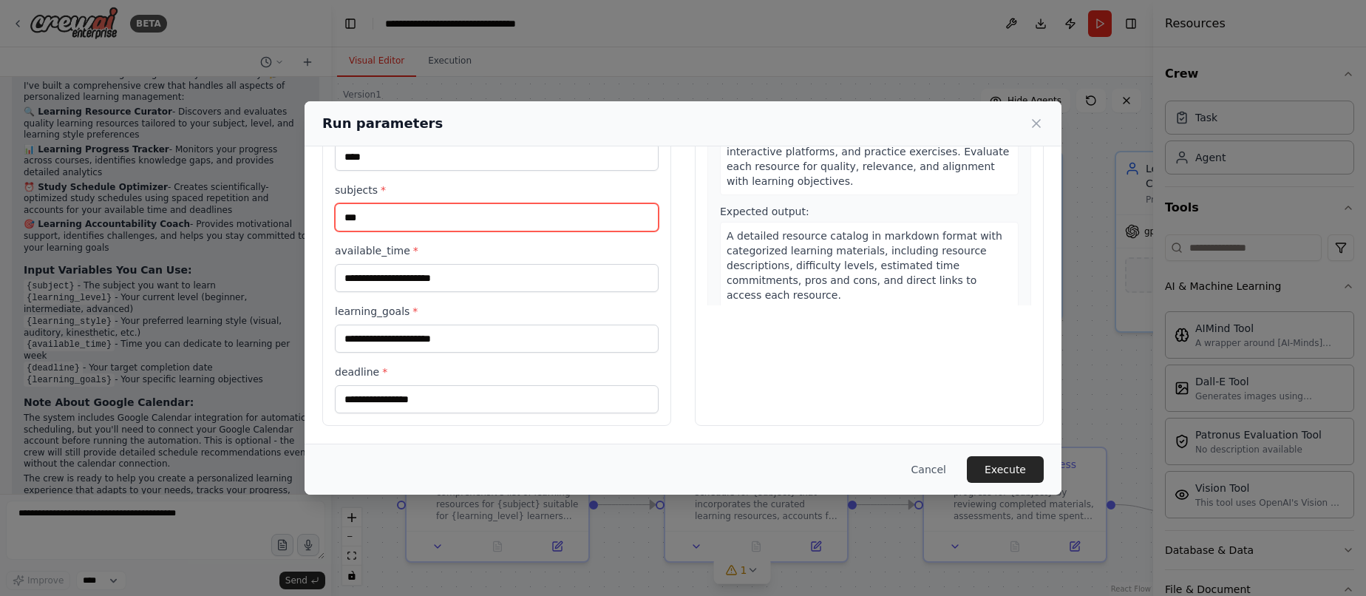
type input "***"
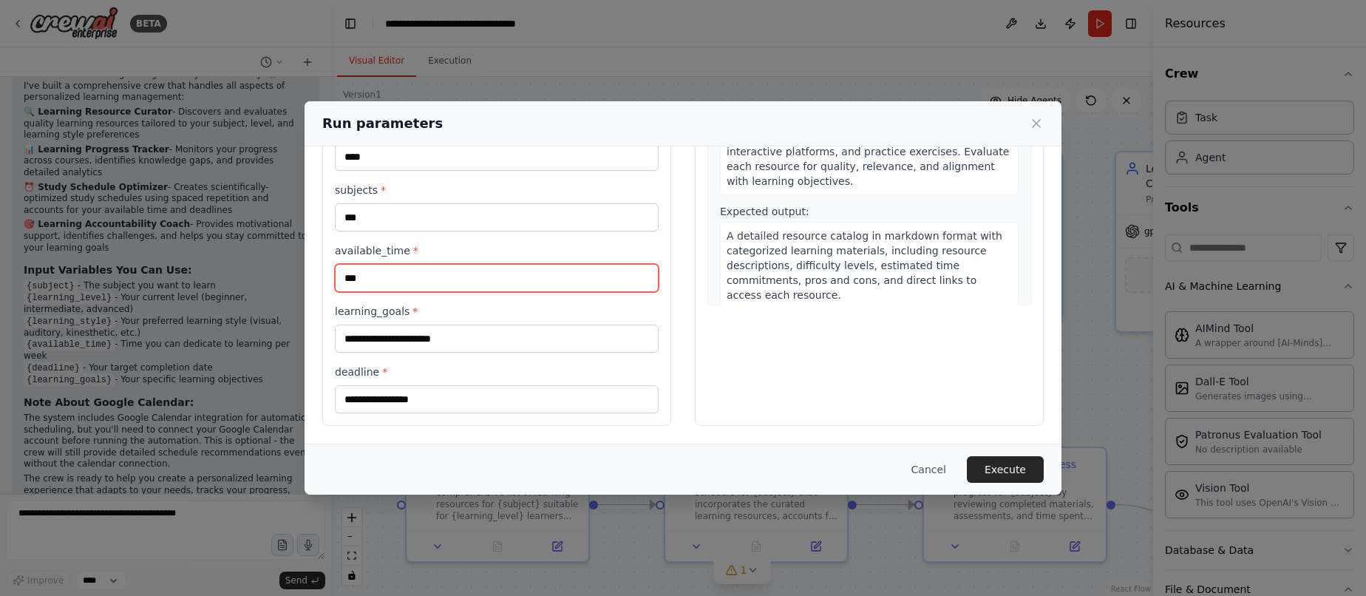
type input "***"
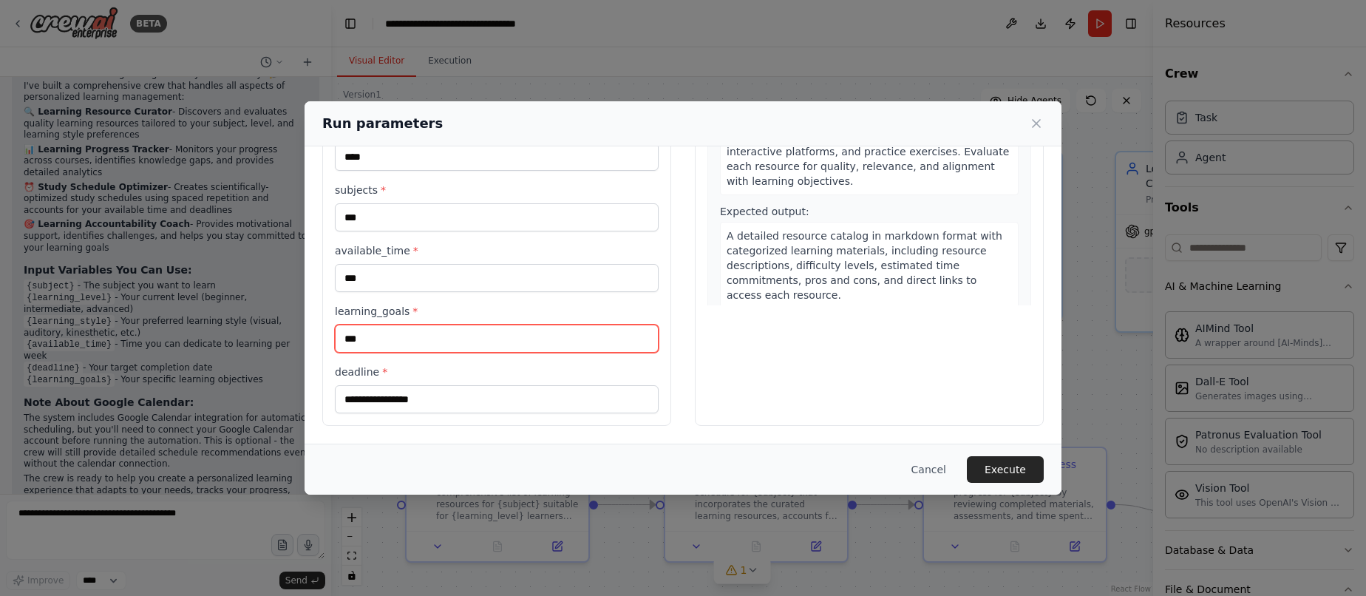
type input "***"
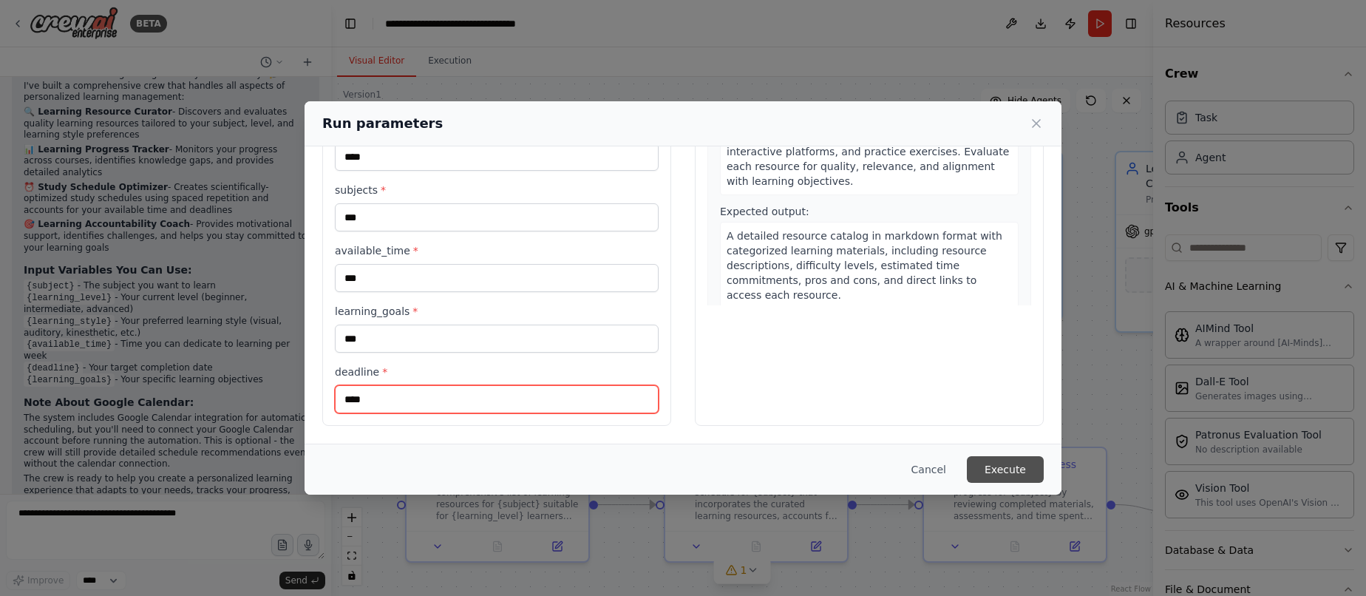
type input "****"
click at [988, 469] on button "Execute" at bounding box center [1005, 469] width 77 height 27
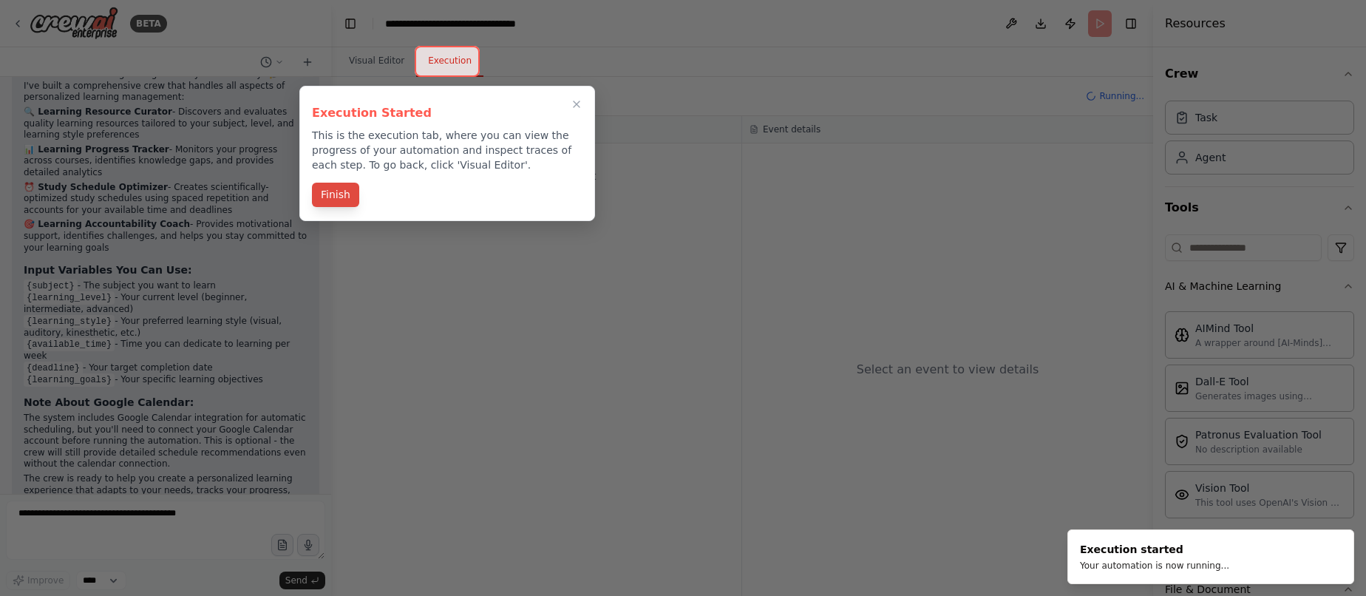
click at [342, 200] on button "Finish" at bounding box center [335, 195] width 47 height 24
